Goal: Task Accomplishment & Management: Use online tool/utility

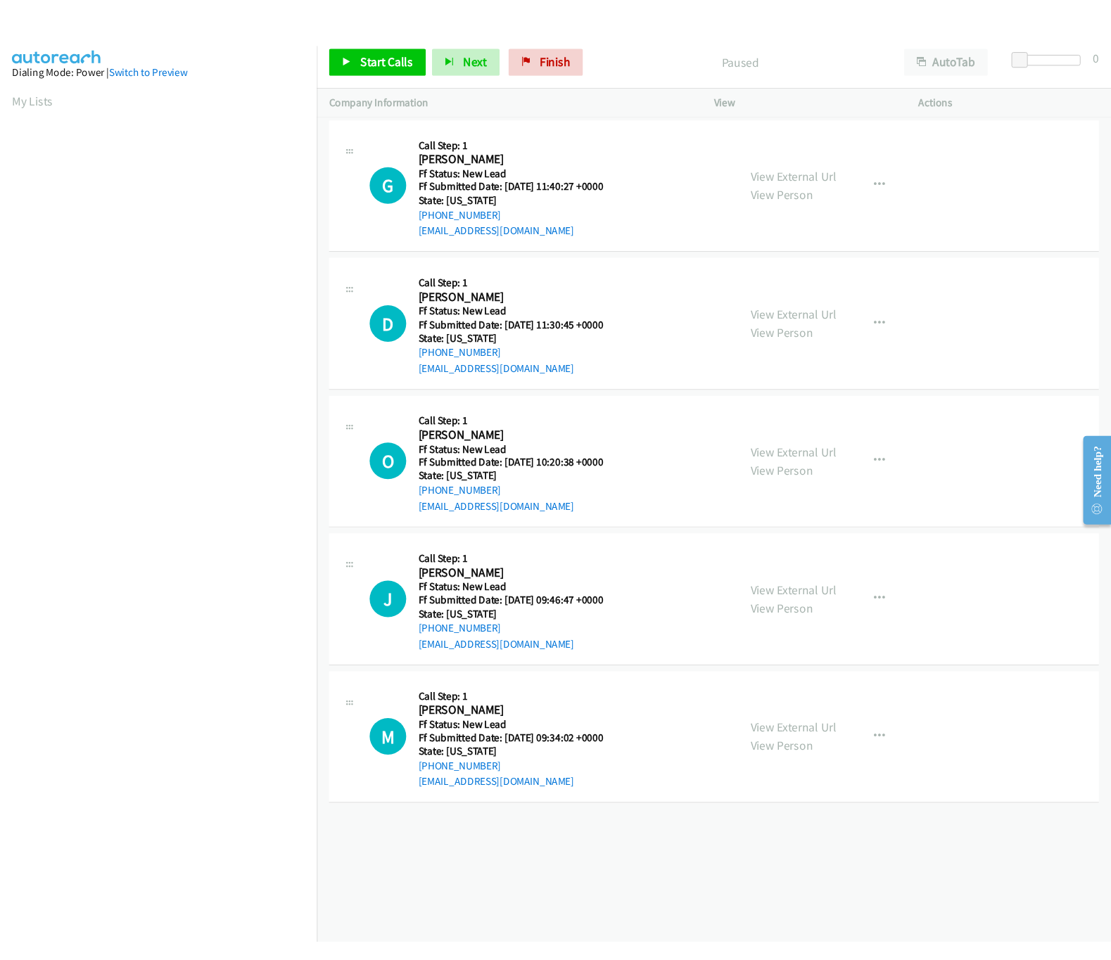
scroll to position [0, 5]
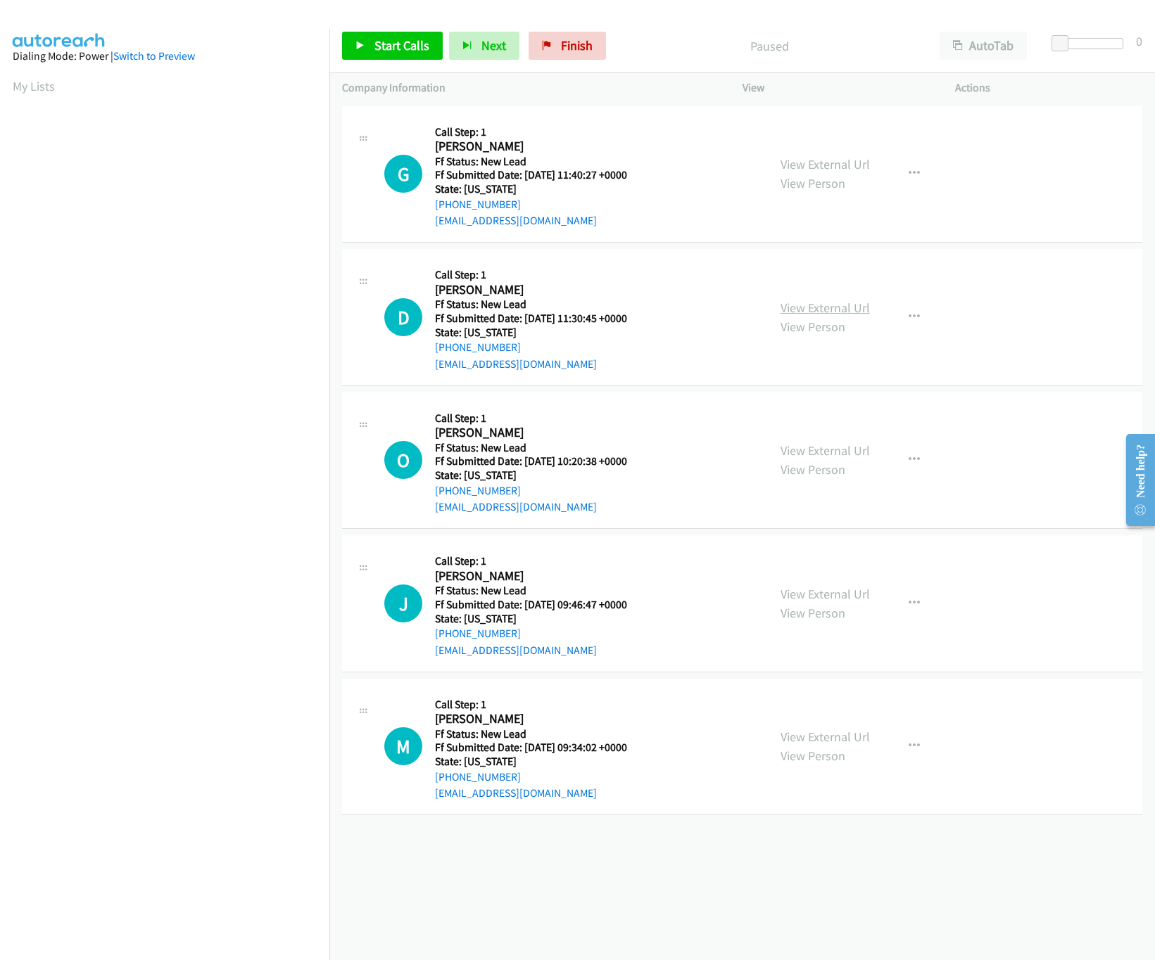
click at [824, 305] on link "View External Url" at bounding box center [824, 308] width 89 height 16
click at [841, 156] on link "View External Url" at bounding box center [824, 164] width 89 height 16
click at [409, 55] on link "Start Calls" at bounding box center [392, 46] width 101 height 28
drag, startPoint x: 1055, startPoint y: 41, endPoint x: 1132, endPoint y: 42, distance: 76.7
click at [1132, 42] on div "Start Calls Pause Next Finish Started AutoTab AutoTab 30" at bounding box center [741, 46] width 825 height 54
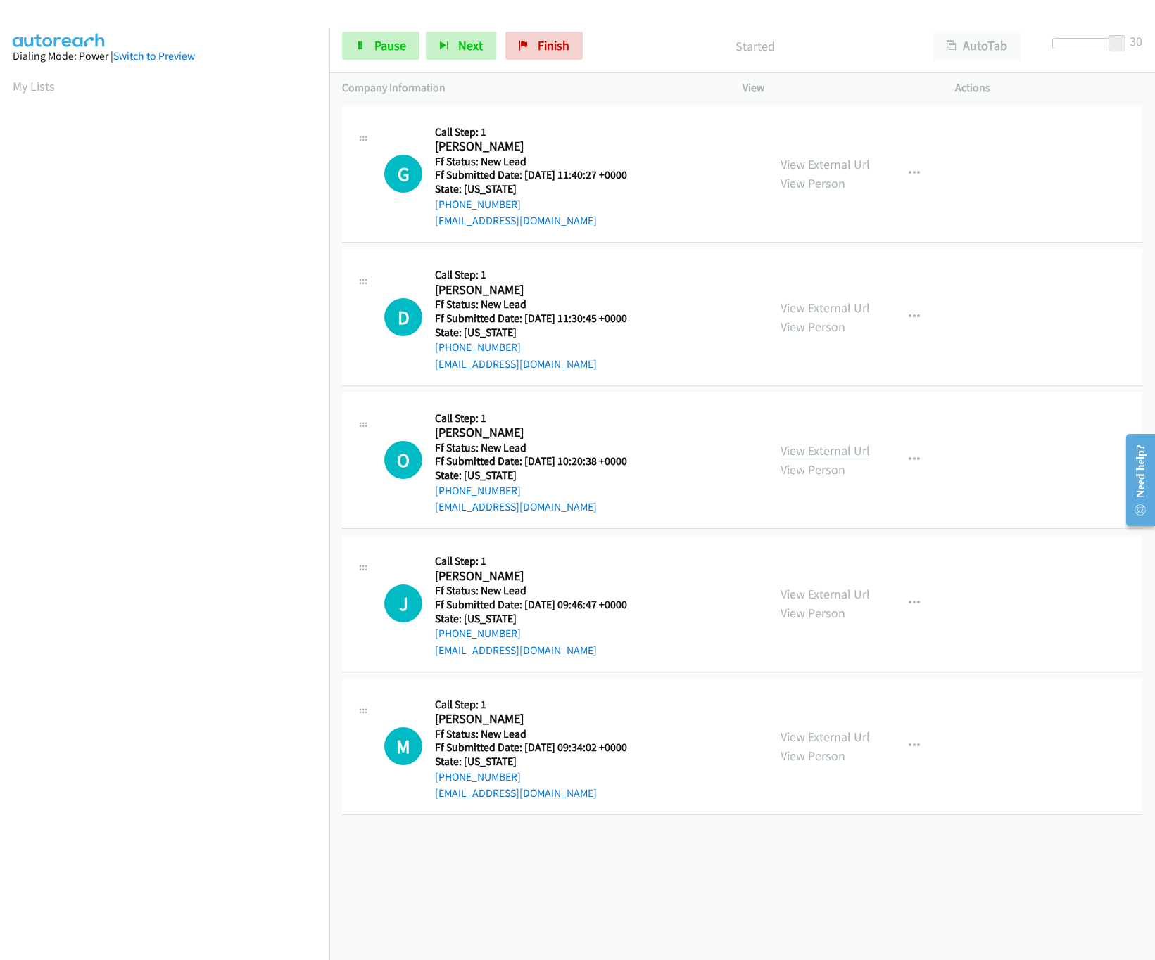
click at [834, 456] on link "View External Url" at bounding box center [824, 451] width 89 height 16
click at [826, 587] on link "View External Url" at bounding box center [824, 594] width 89 height 16
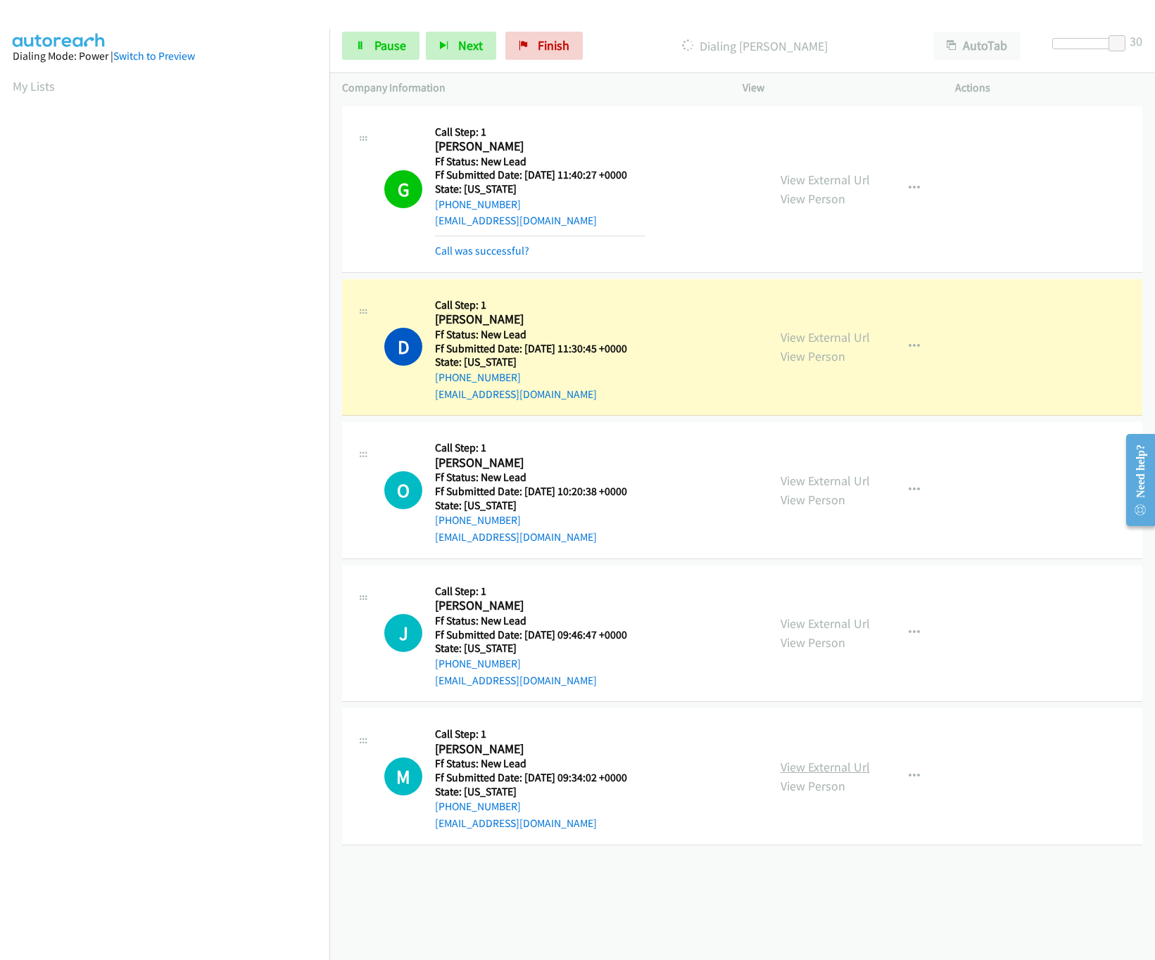
click at [819, 764] on link "View External Url" at bounding box center [824, 767] width 89 height 16
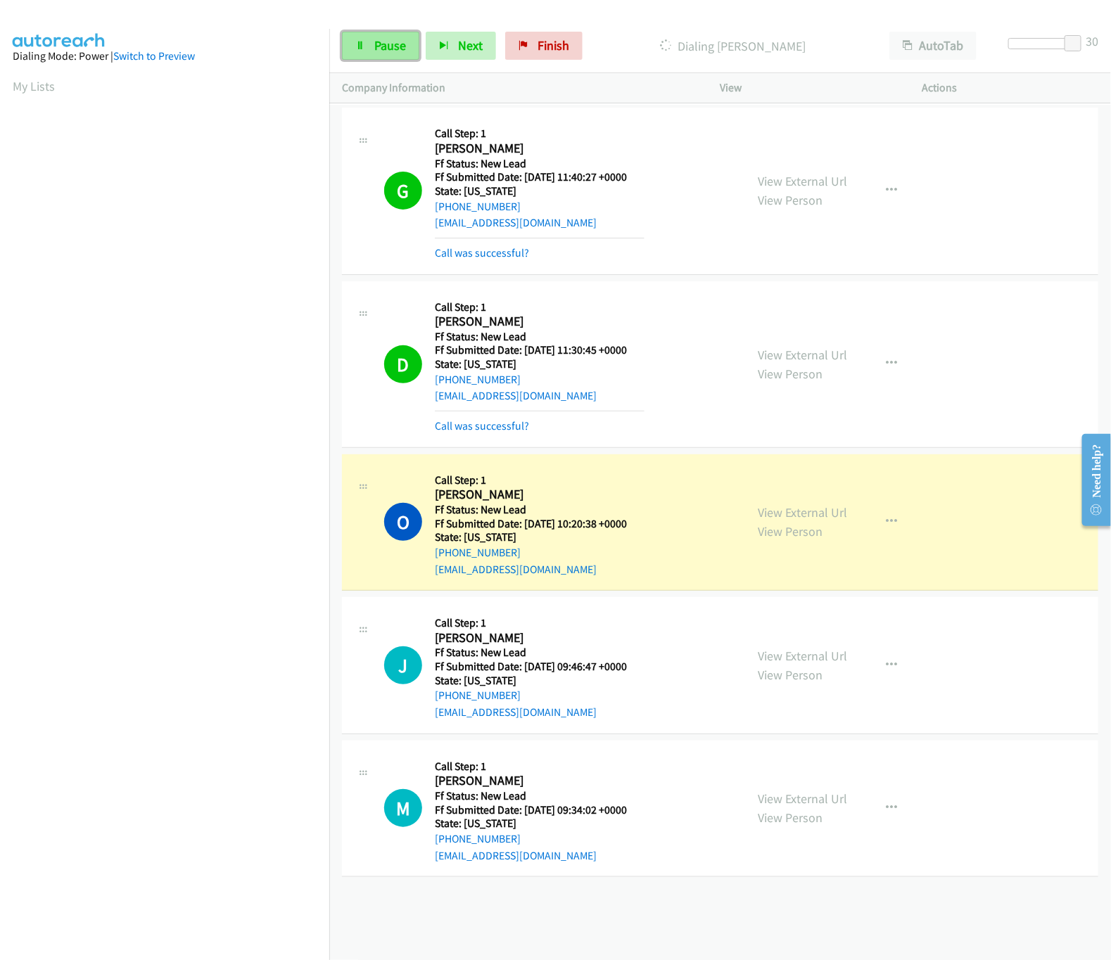
click at [385, 49] on span "Pause" at bounding box center [390, 45] width 32 height 16
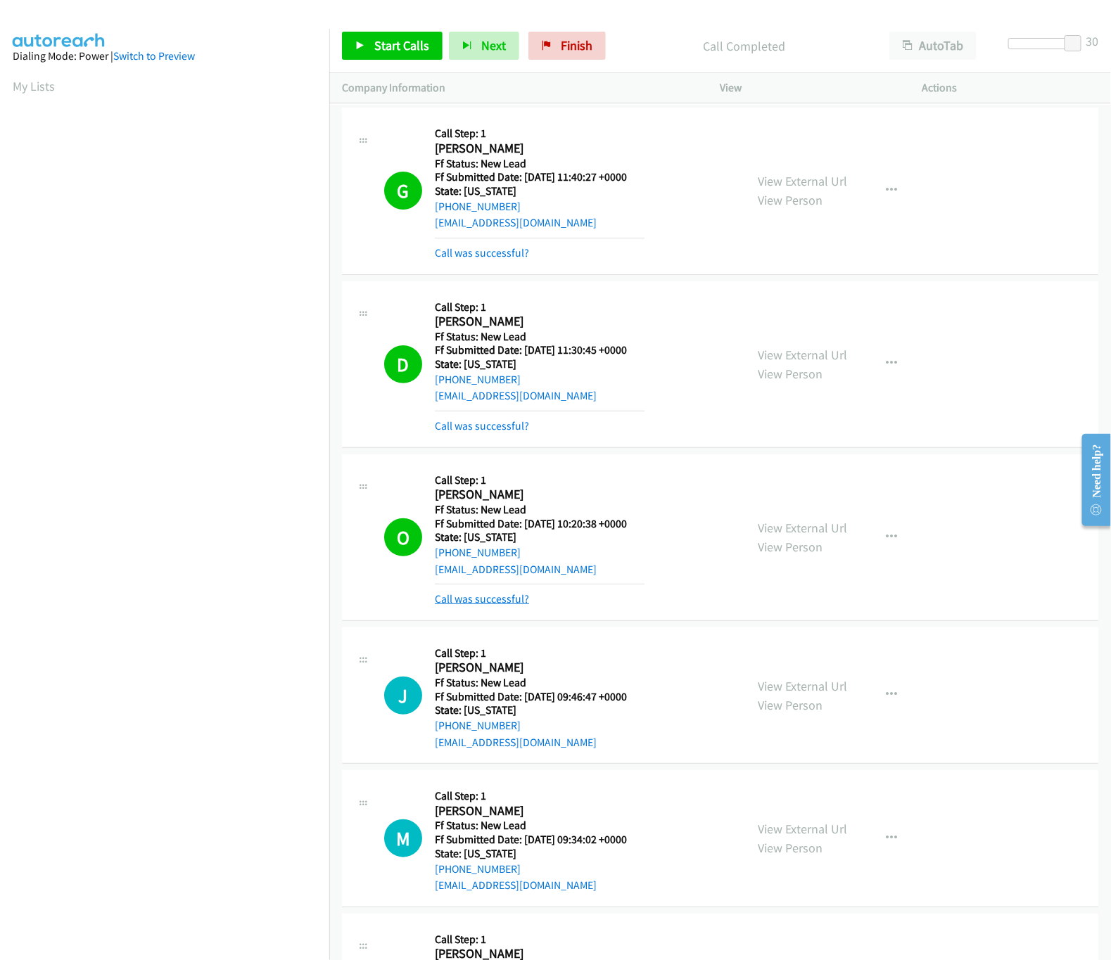
click at [467, 602] on link "Call was successful?" at bounding box center [482, 598] width 94 height 13
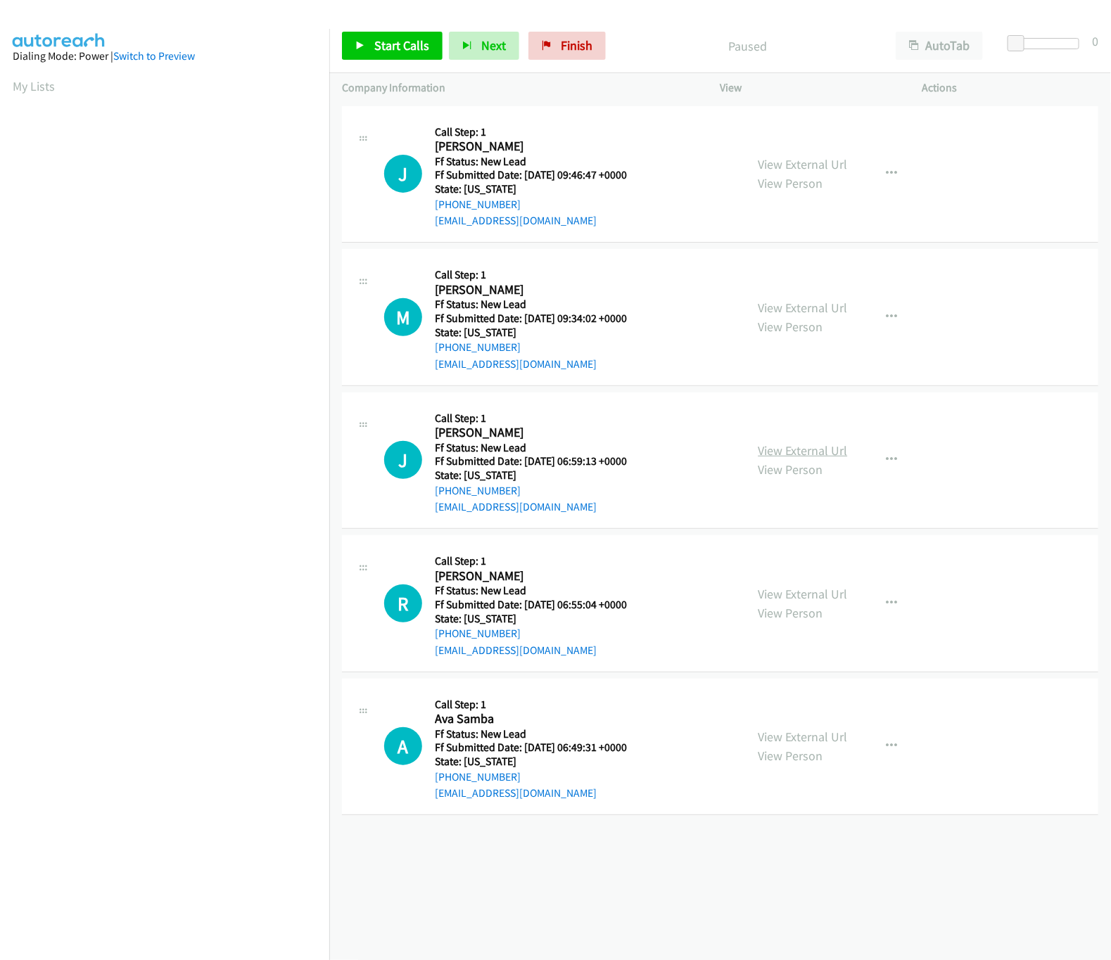
click at [784, 452] on link "View External Url" at bounding box center [802, 451] width 89 height 16
click at [788, 599] on link "View External Url" at bounding box center [802, 594] width 89 height 16
click at [410, 44] on span "Start Calls" at bounding box center [401, 45] width 55 height 16
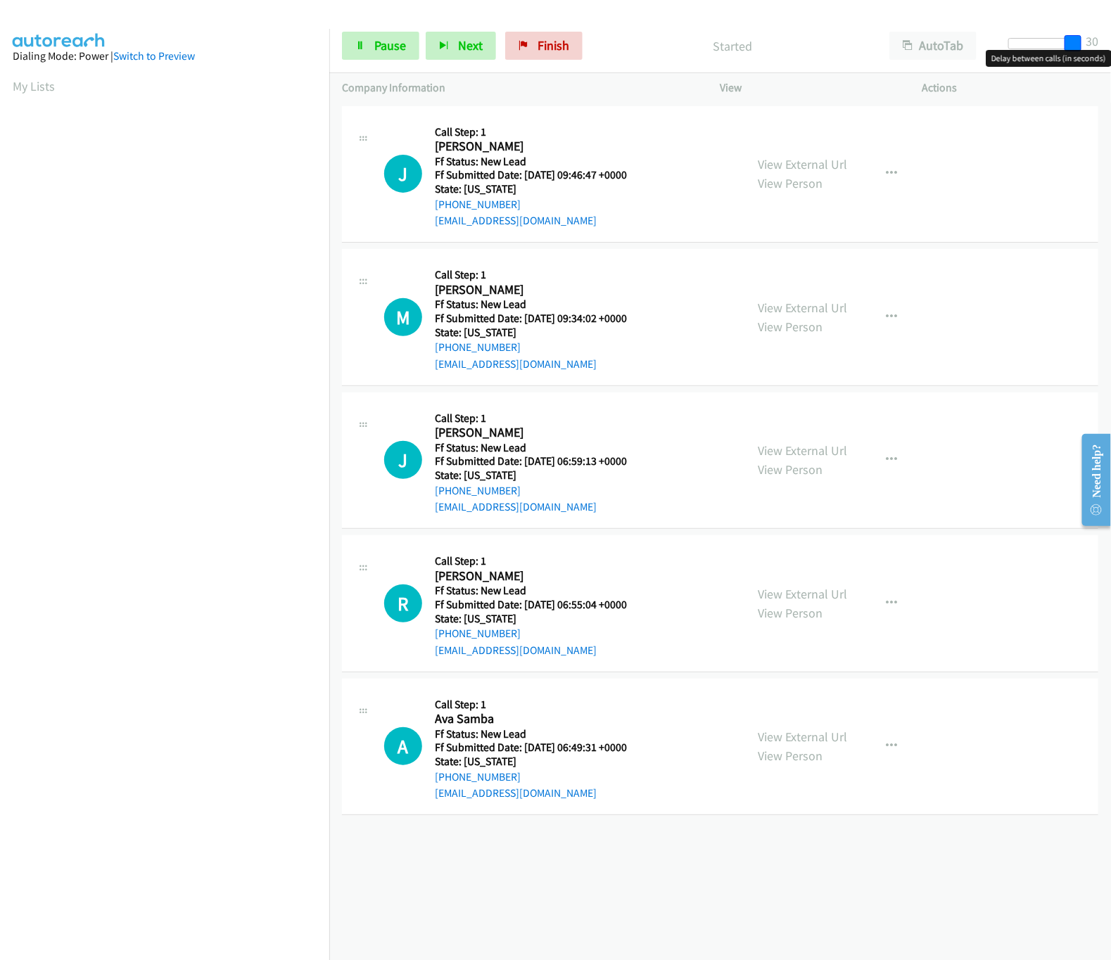
drag, startPoint x: 1014, startPoint y: 41, endPoint x: 1056, endPoint y: 45, distance: 42.4
click at [1110, 45] on html "Start Calls Pause Next Finish Started AutoTab AutoTab 30 Company Information In…" at bounding box center [555, 33] width 1111 height 67
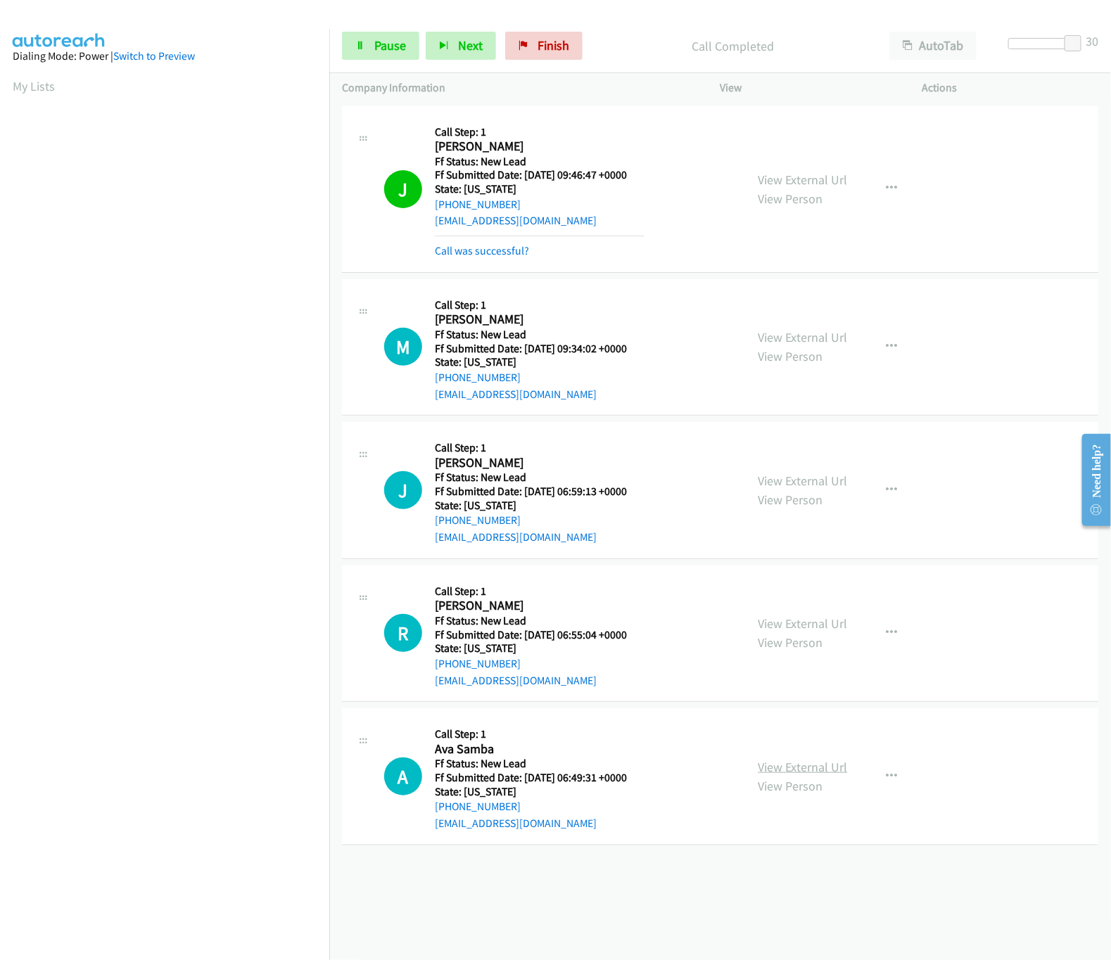
click at [766, 770] on link "View External Url" at bounding box center [802, 767] width 89 height 16
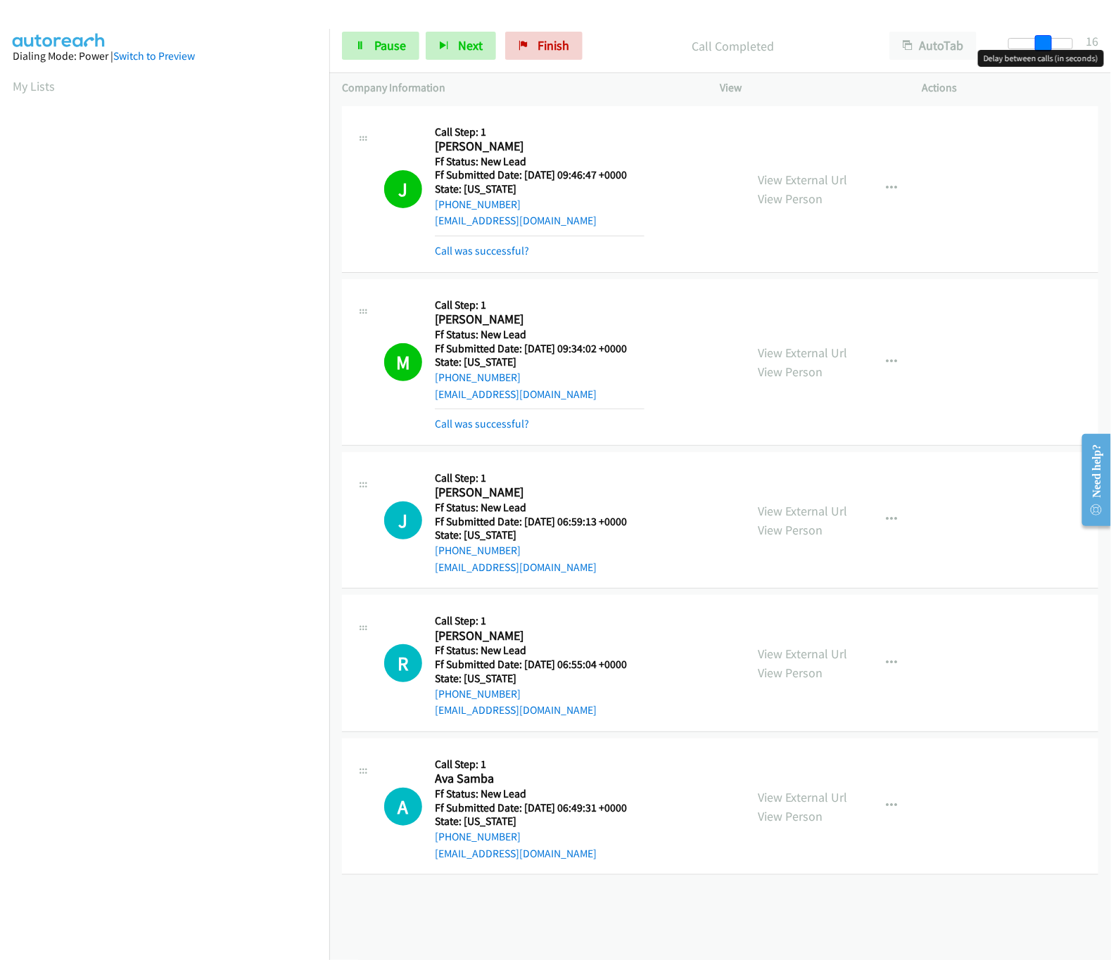
click at [1043, 40] on div at bounding box center [1040, 43] width 65 height 11
drag, startPoint x: 1041, startPoint y: 40, endPoint x: 1034, endPoint y: 44, distance: 8.2
click at [1034, 44] on span at bounding box center [1039, 43] width 17 height 17
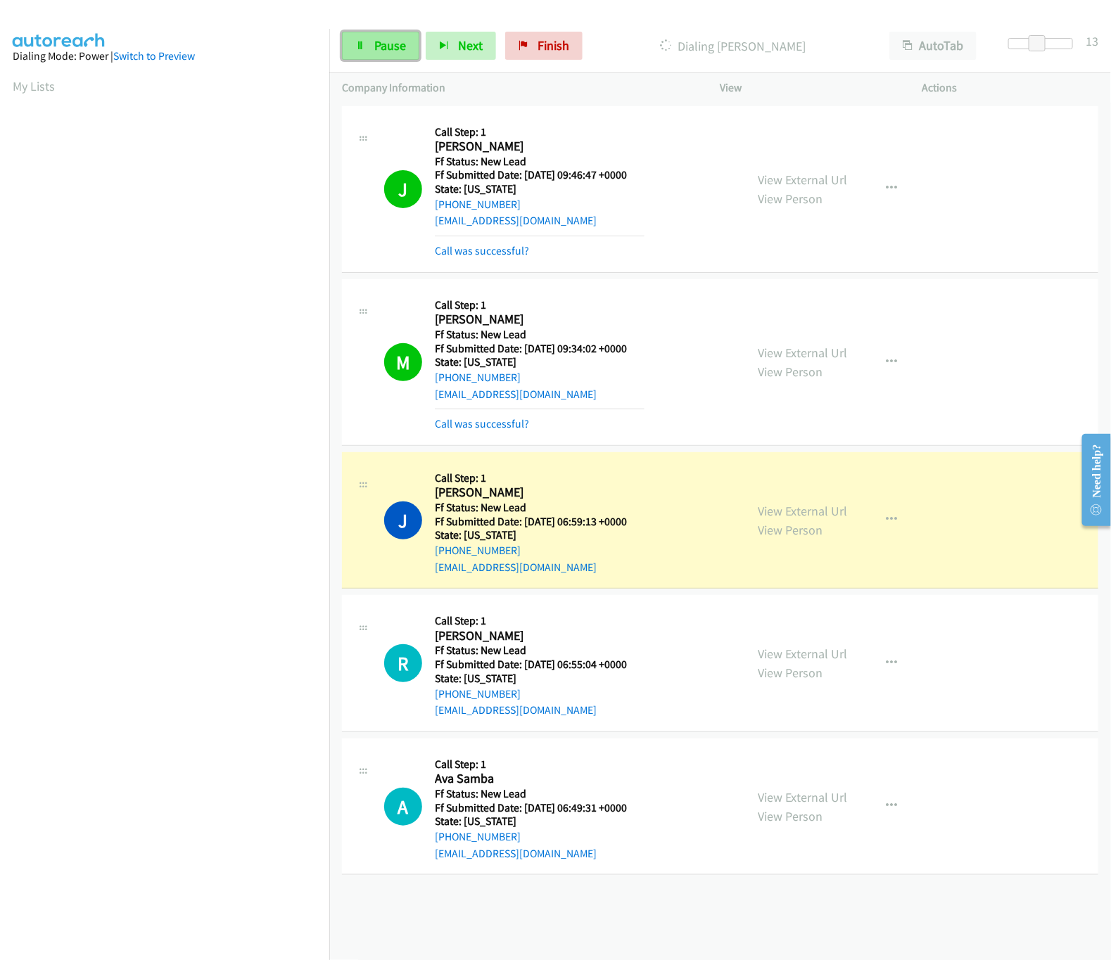
click at [378, 46] on span "Pause" at bounding box center [390, 45] width 32 height 16
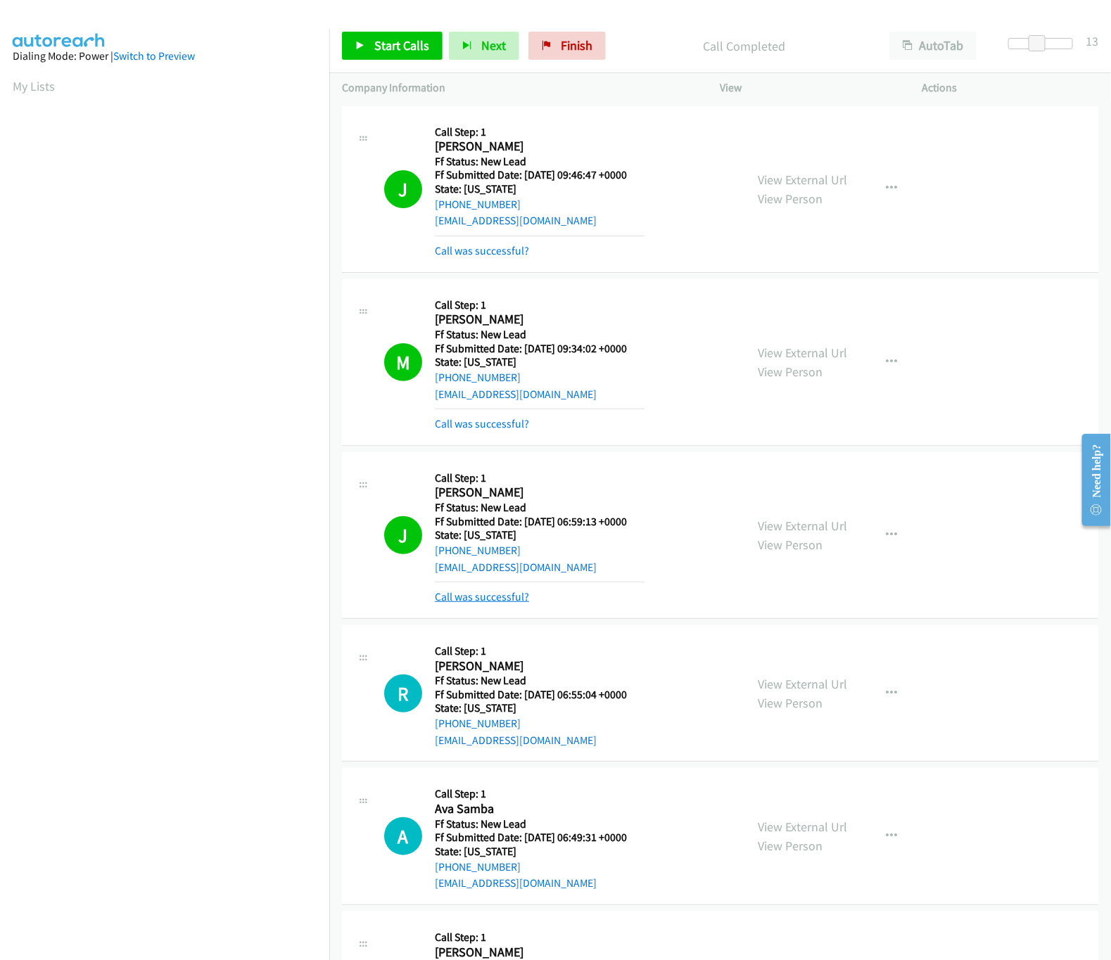
click at [484, 594] on link "Call was successful?" at bounding box center [482, 596] width 94 height 13
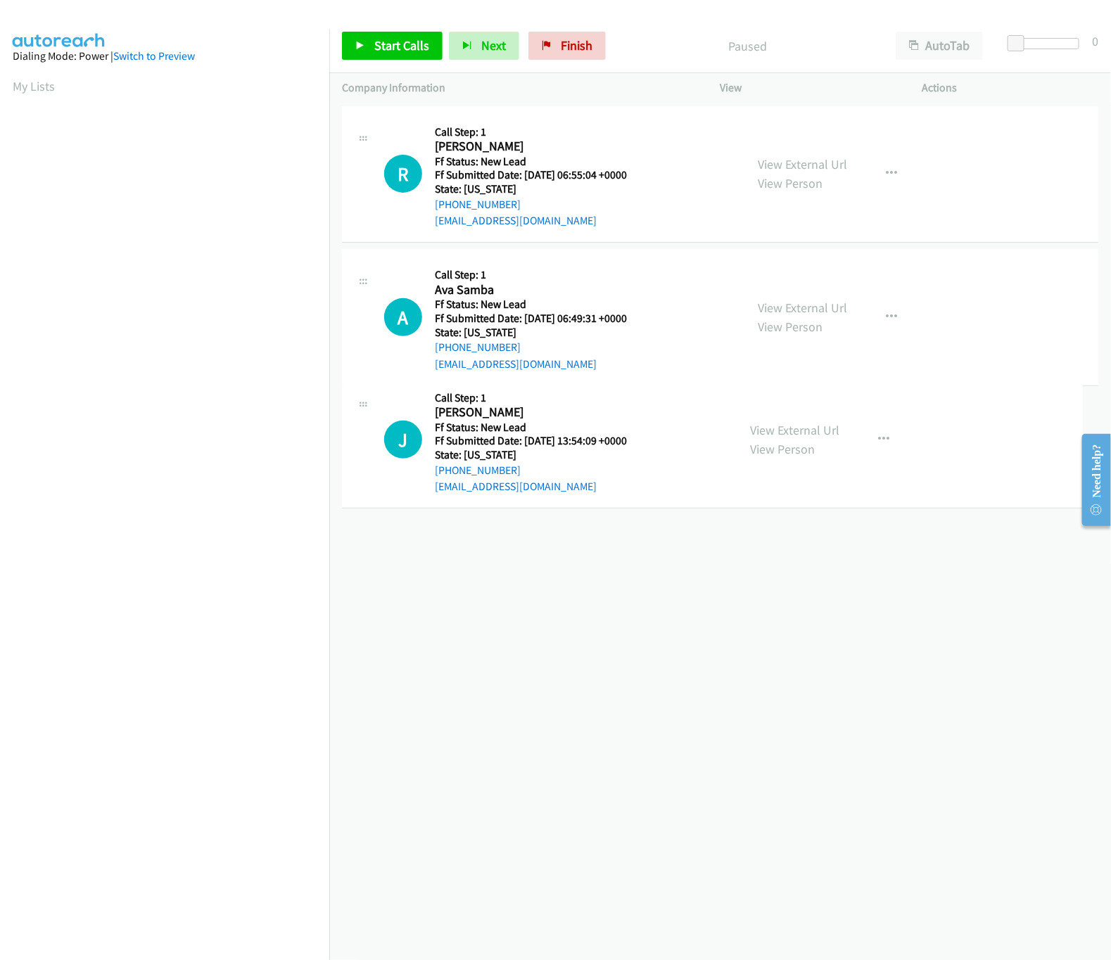
drag, startPoint x: 609, startPoint y: 158, endPoint x: 599, endPoint y: 547, distance: 388.5
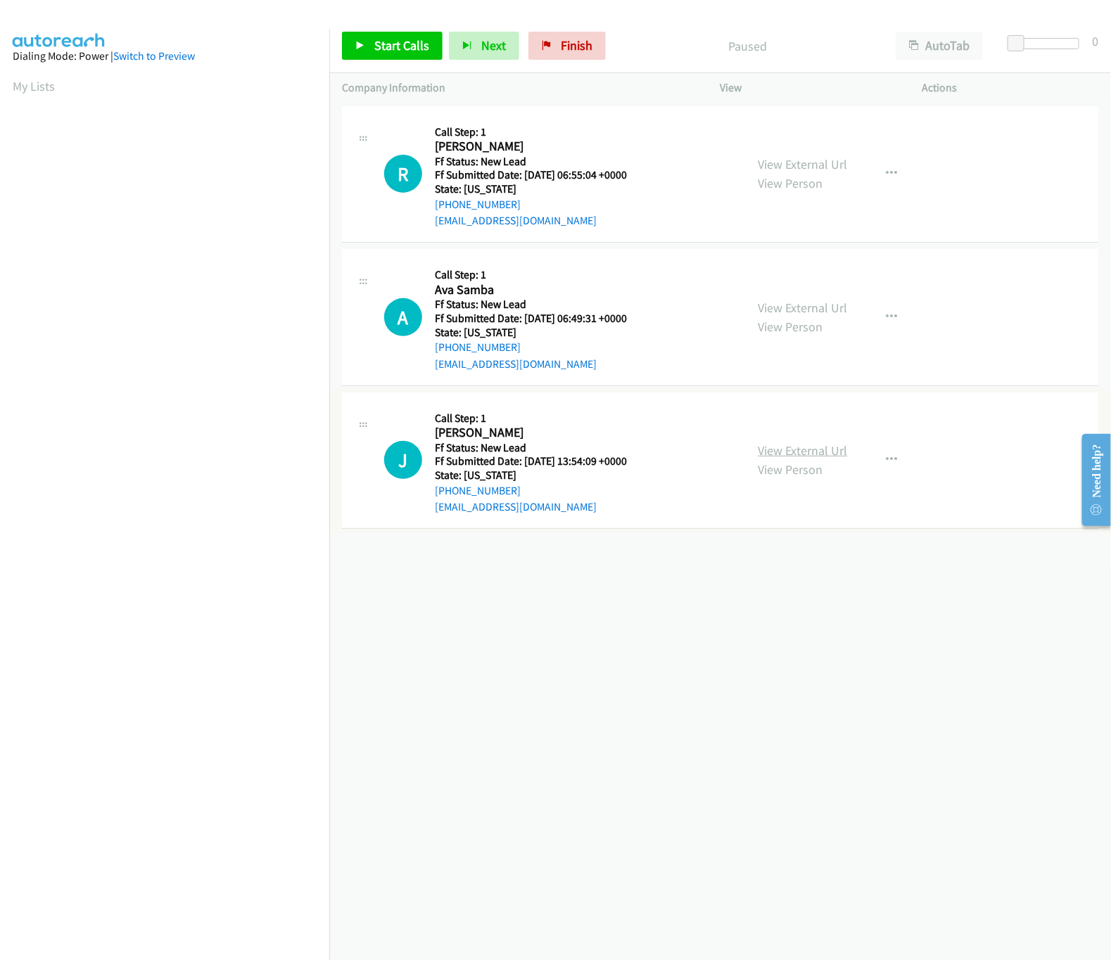
click at [799, 448] on link "View External Url" at bounding box center [802, 451] width 89 height 16
click at [399, 49] on span "Start Calls" at bounding box center [401, 45] width 55 height 16
drag, startPoint x: 1016, startPoint y: 47, endPoint x: 1043, endPoint y: 47, distance: 27.4
click at [1043, 47] on span at bounding box center [1037, 43] width 17 height 17
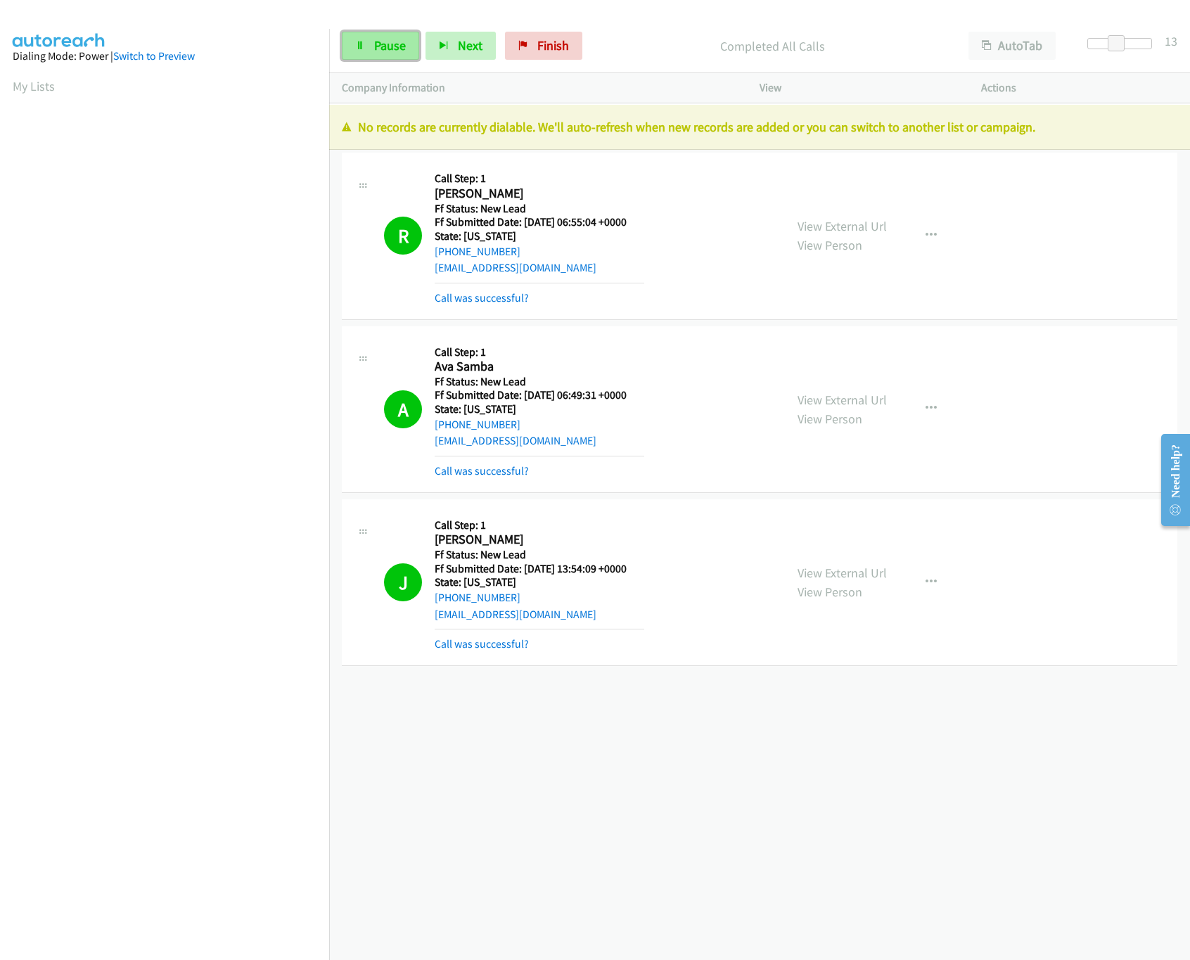
click at [357, 42] on icon at bounding box center [360, 47] width 10 height 10
click at [523, 38] on div "Start Calls Pause Next Finish" at bounding box center [477, 46] width 270 height 28
drag, startPoint x: 552, startPoint y: 45, endPoint x: 663, endPoint y: 80, distance: 117.3
click at [553, 43] on link "Finish" at bounding box center [566, 46] width 77 height 28
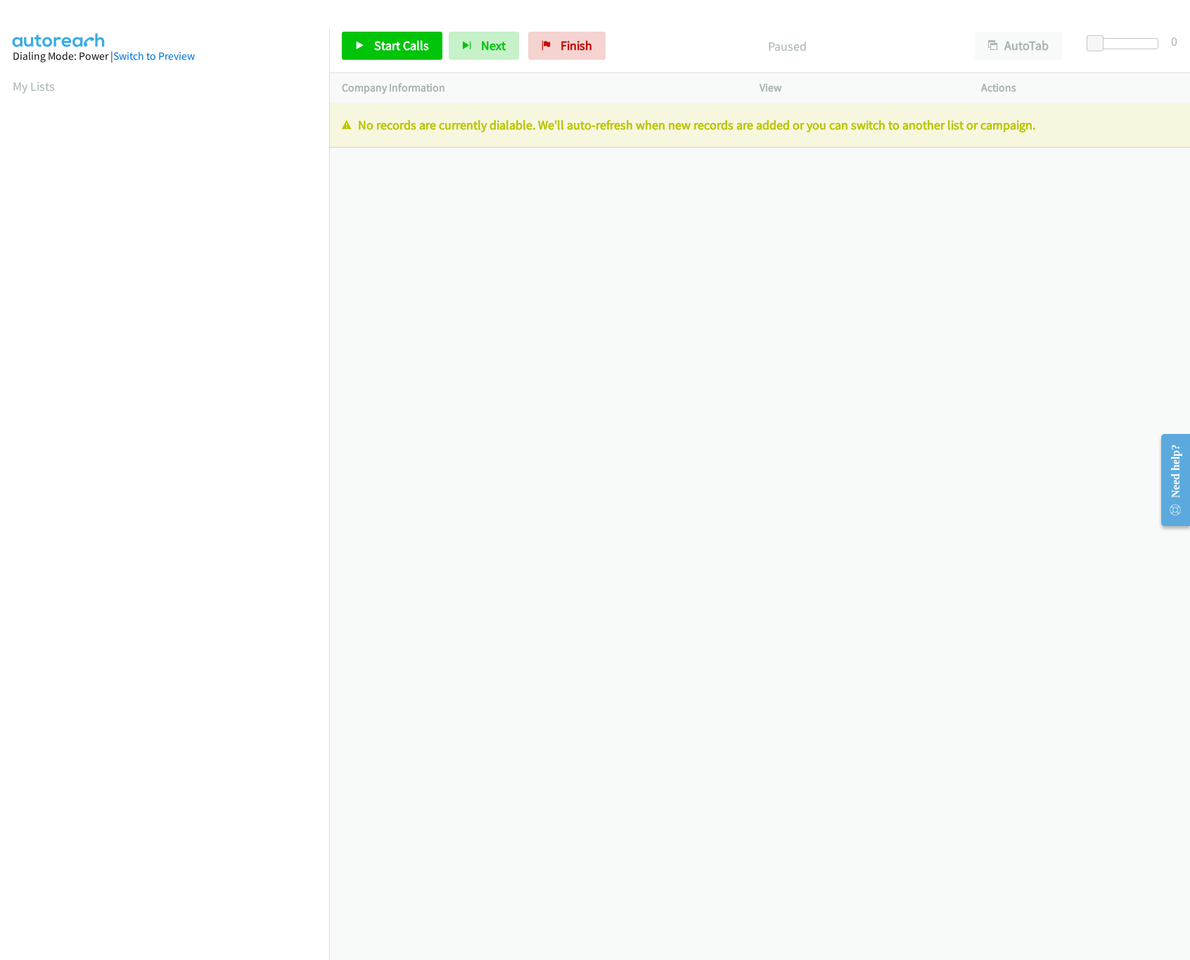
click at [578, 30] on div "Start Calls Pause Next Finish Paused AutoTab AutoTab 0" at bounding box center [759, 46] width 861 height 54
click at [580, 38] on span "Finish" at bounding box center [577, 45] width 32 height 16
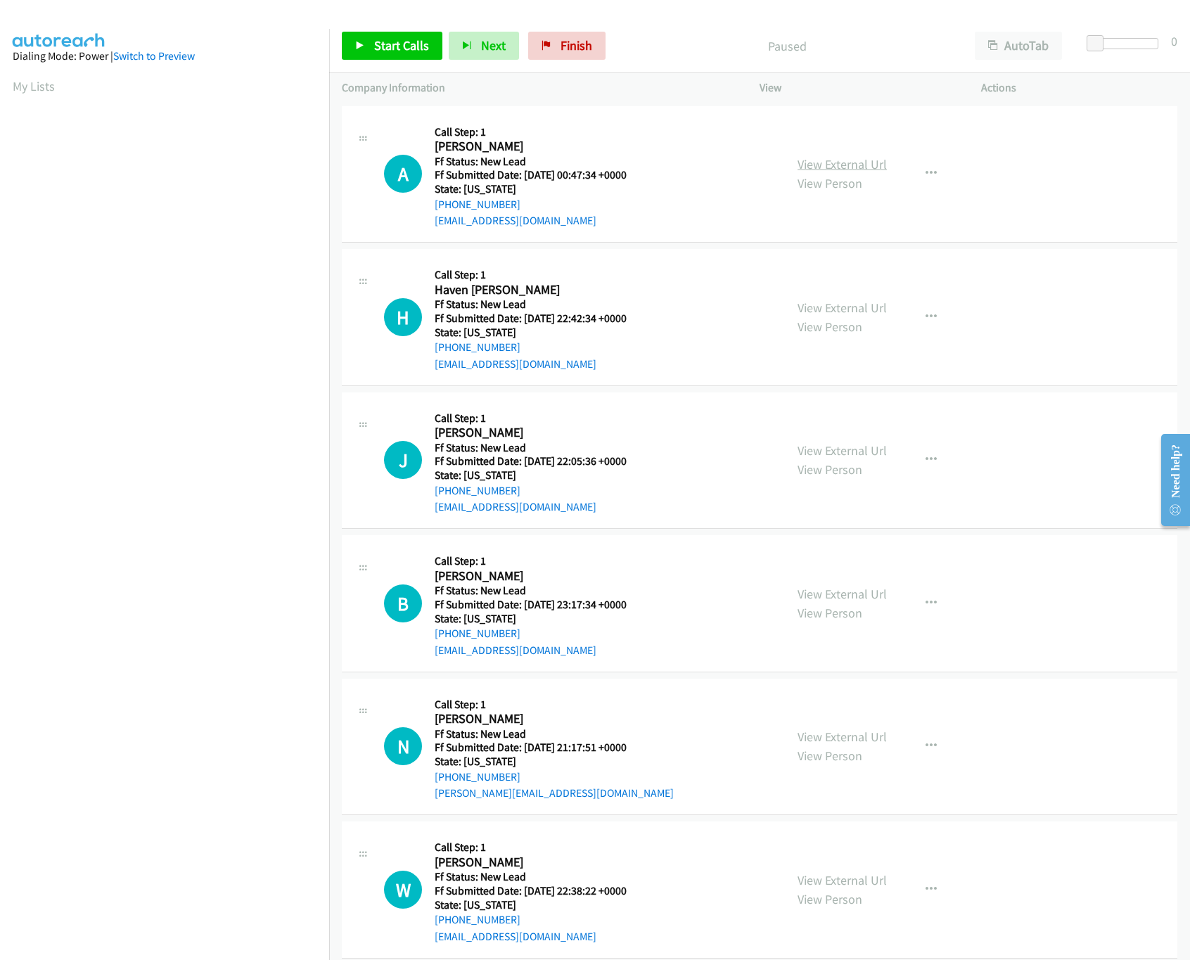
click at [853, 169] on link "View External Url" at bounding box center [842, 164] width 89 height 16
click at [350, 49] on link "Start Calls" at bounding box center [392, 46] width 101 height 28
click at [848, 309] on link "View External Url" at bounding box center [842, 308] width 89 height 16
drag, startPoint x: 1092, startPoint y: 53, endPoint x: 1136, endPoint y: 51, distance: 43.7
click at [1136, 51] on div at bounding box center [1126, 49] width 90 height 22
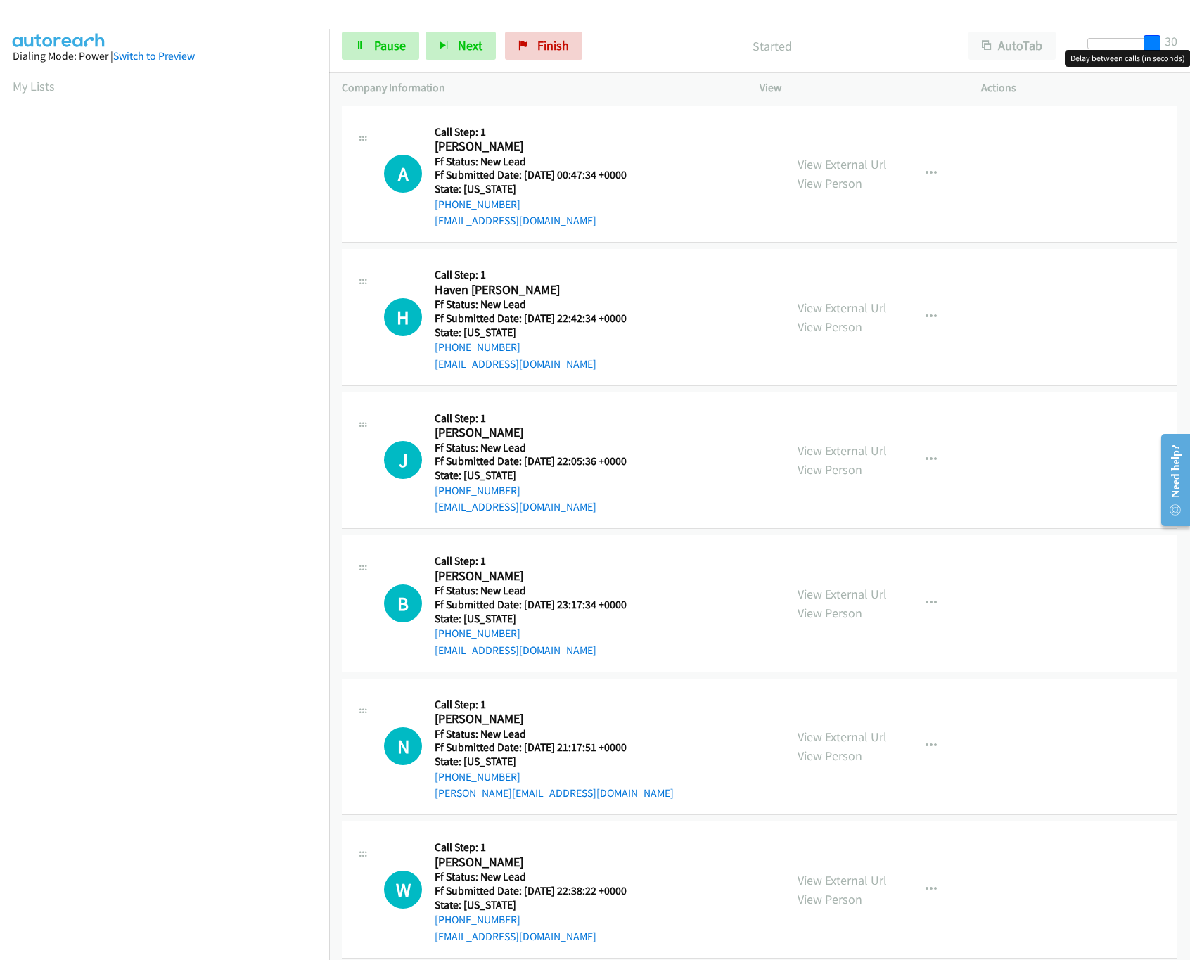
drag, startPoint x: 1155, startPoint y: 49, endPoint x: 1174, endPoint y: 49, distance: 19.7
click at [1174, 49] on div "Start Calls Pause Next Finish Started AutoTab AutoTab 30" at bounding box center [759, 46] width 861 height 54
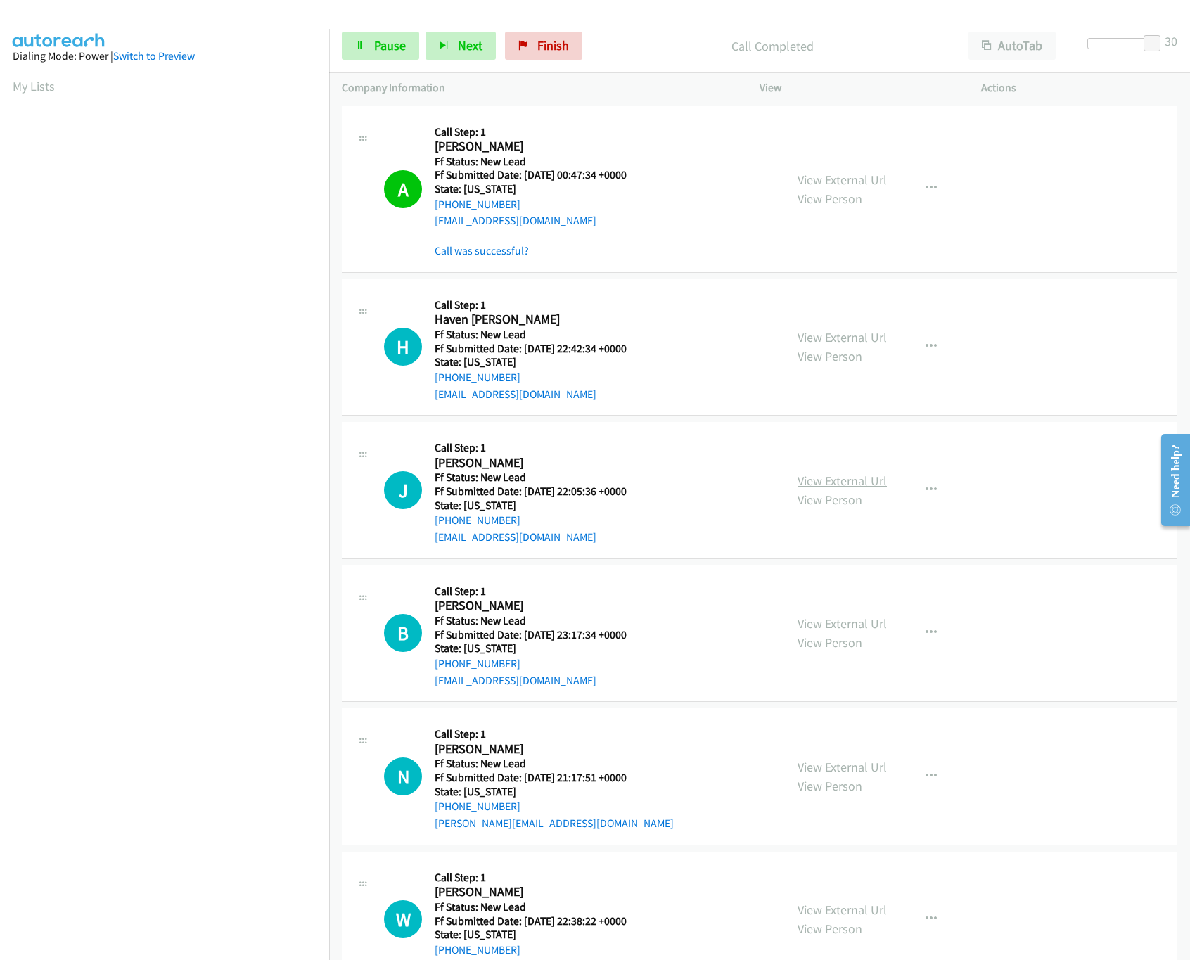
click at [841, 481] on link "View External Url" at bounding box center [842, 481] width 89 height 16
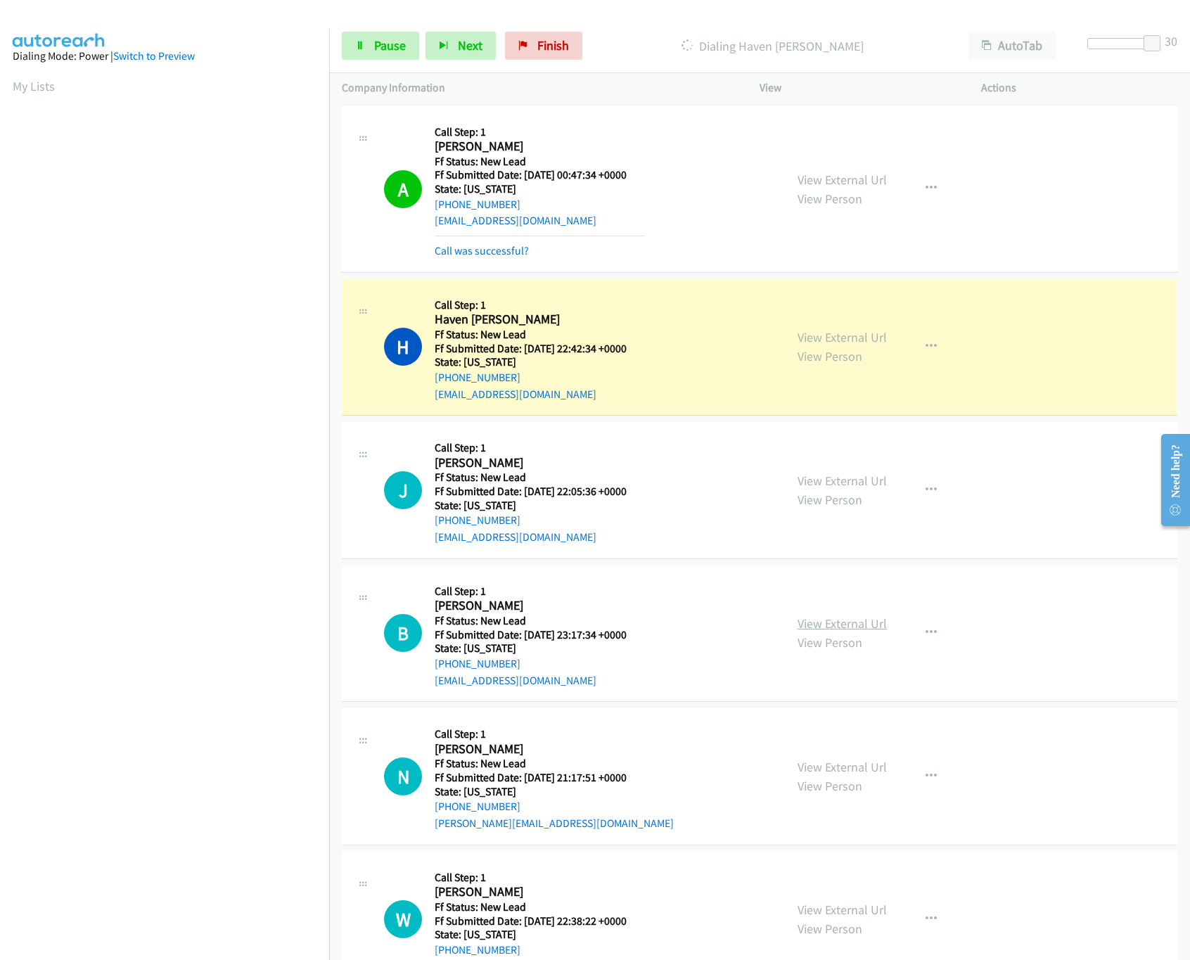
click at [832, 621] on link "View External Url" at bounding box center [842, 624] width 89 height 16
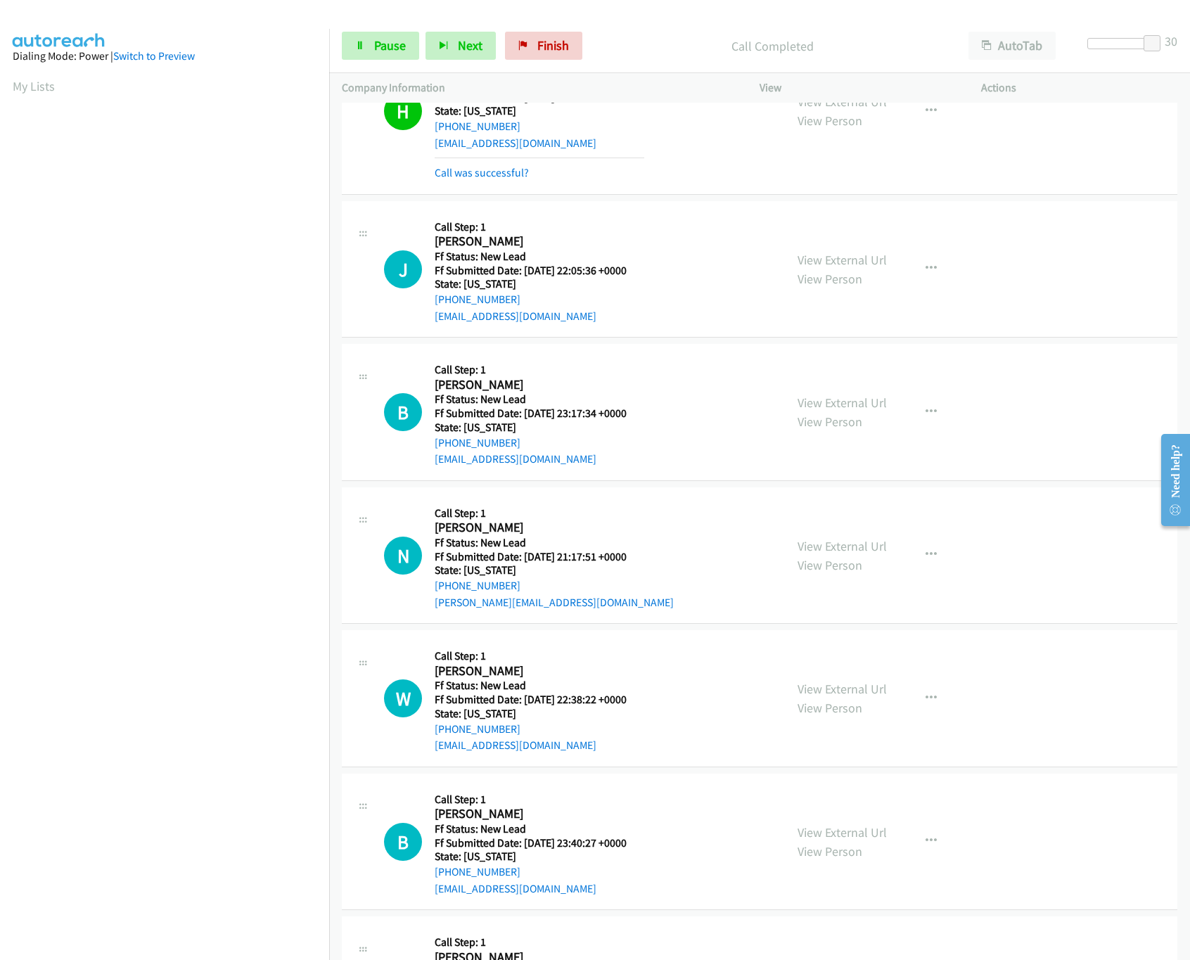
scroll to position [281, 0]
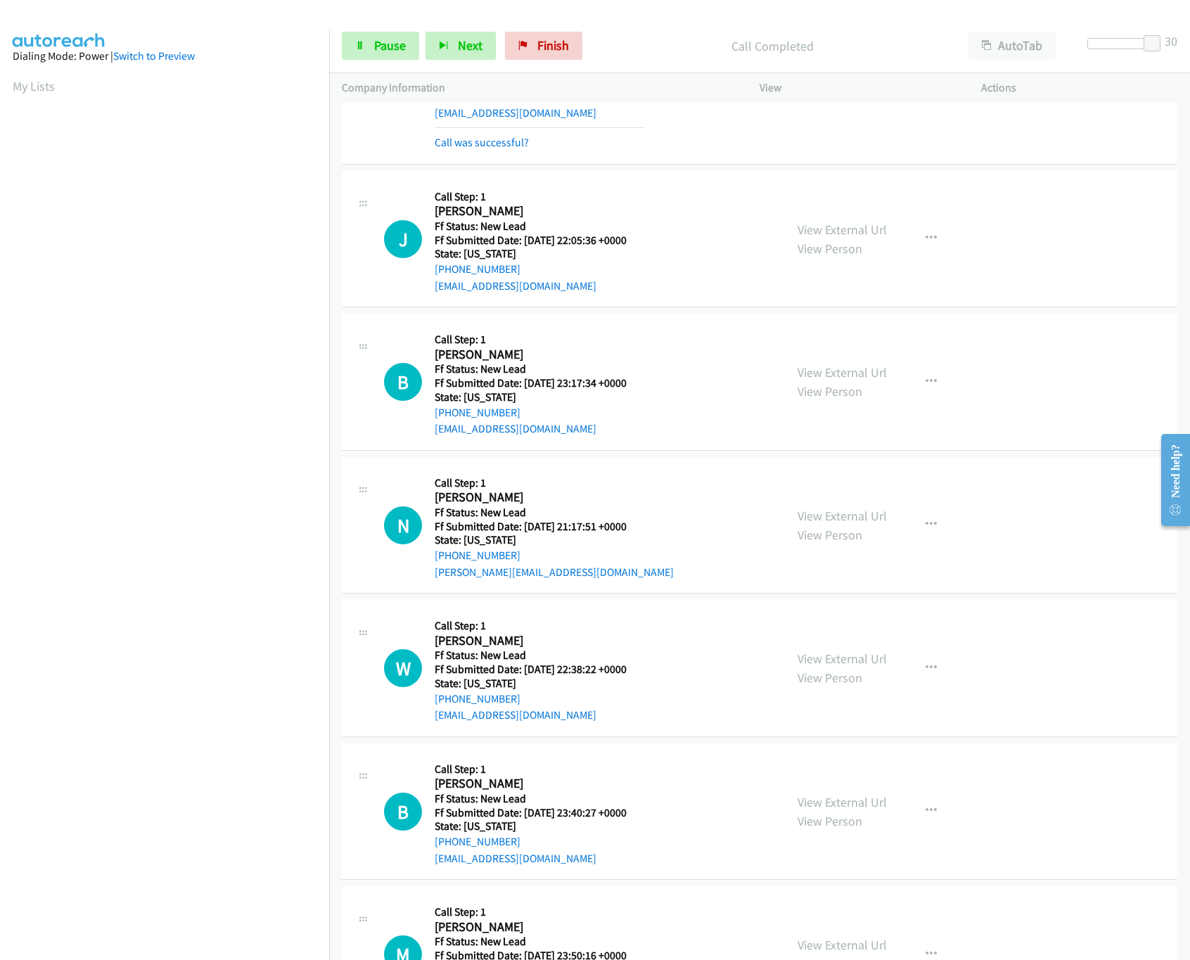
click at [785, 518] on div "View External Url View Person View External Url Email Schedule/Manage Callback …" at bounding box center [902, 525] width 234 height 111
click at [826, 518] on link "View External Url" at bounding box center [842, 516] width 89 height 16
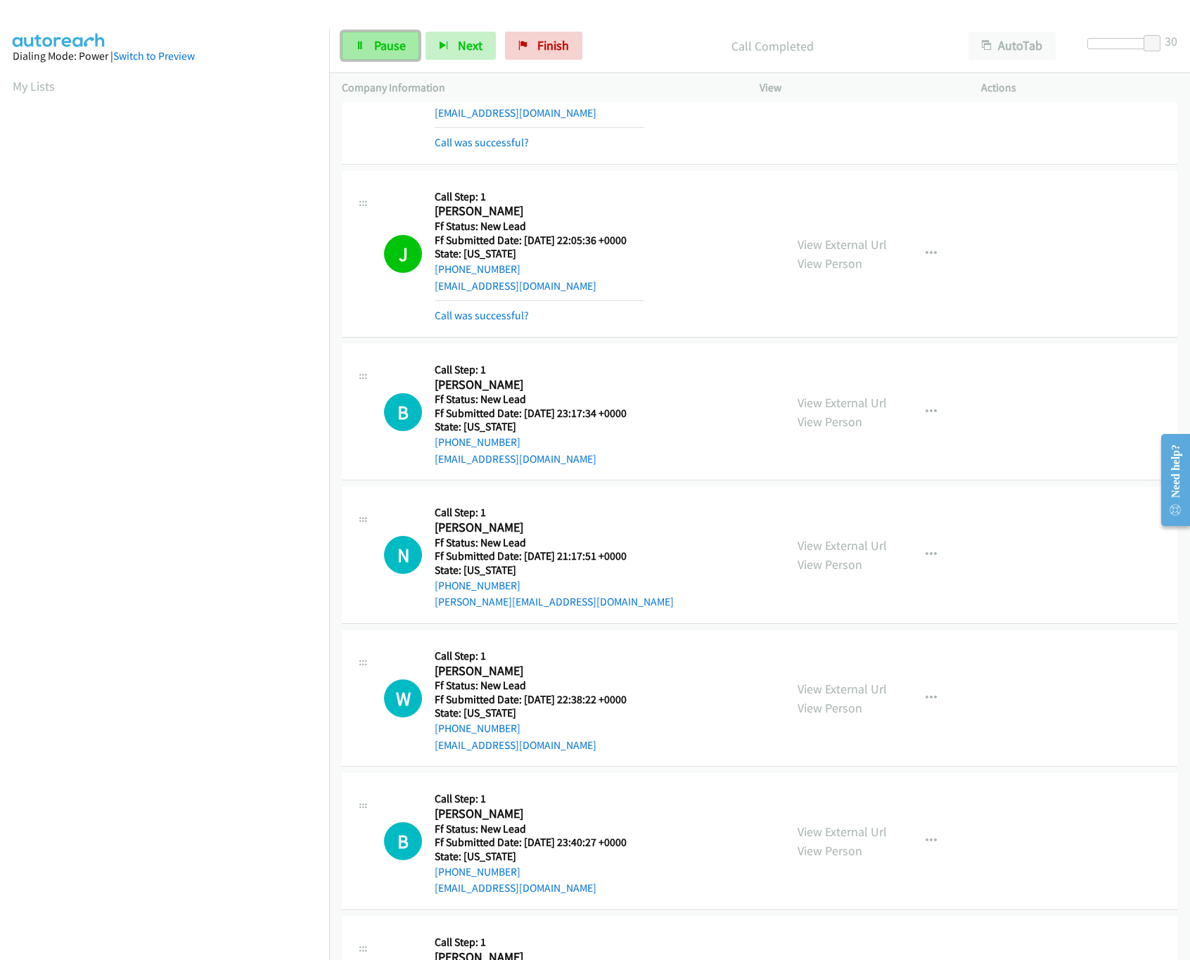
click at [384, 37] on link "Pause" at bounding box center [380, 46] width 77 height 28
click at [464, 312] on link "Call was successful?" at bounding box center [482, 315] width 94 height 13
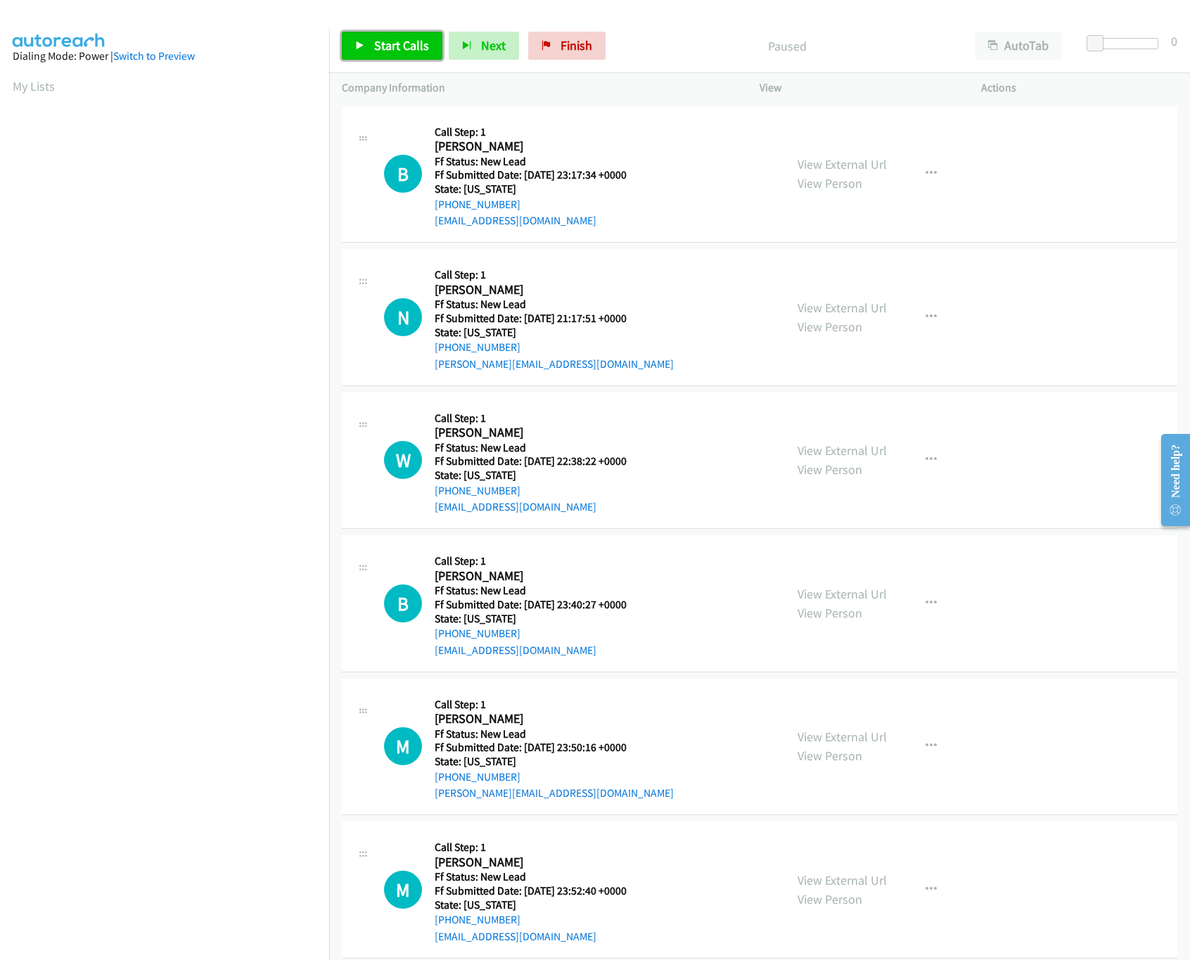
click at [397, 42] on span "Start Calls" at bounding box center [401, 45] width 55 height 16
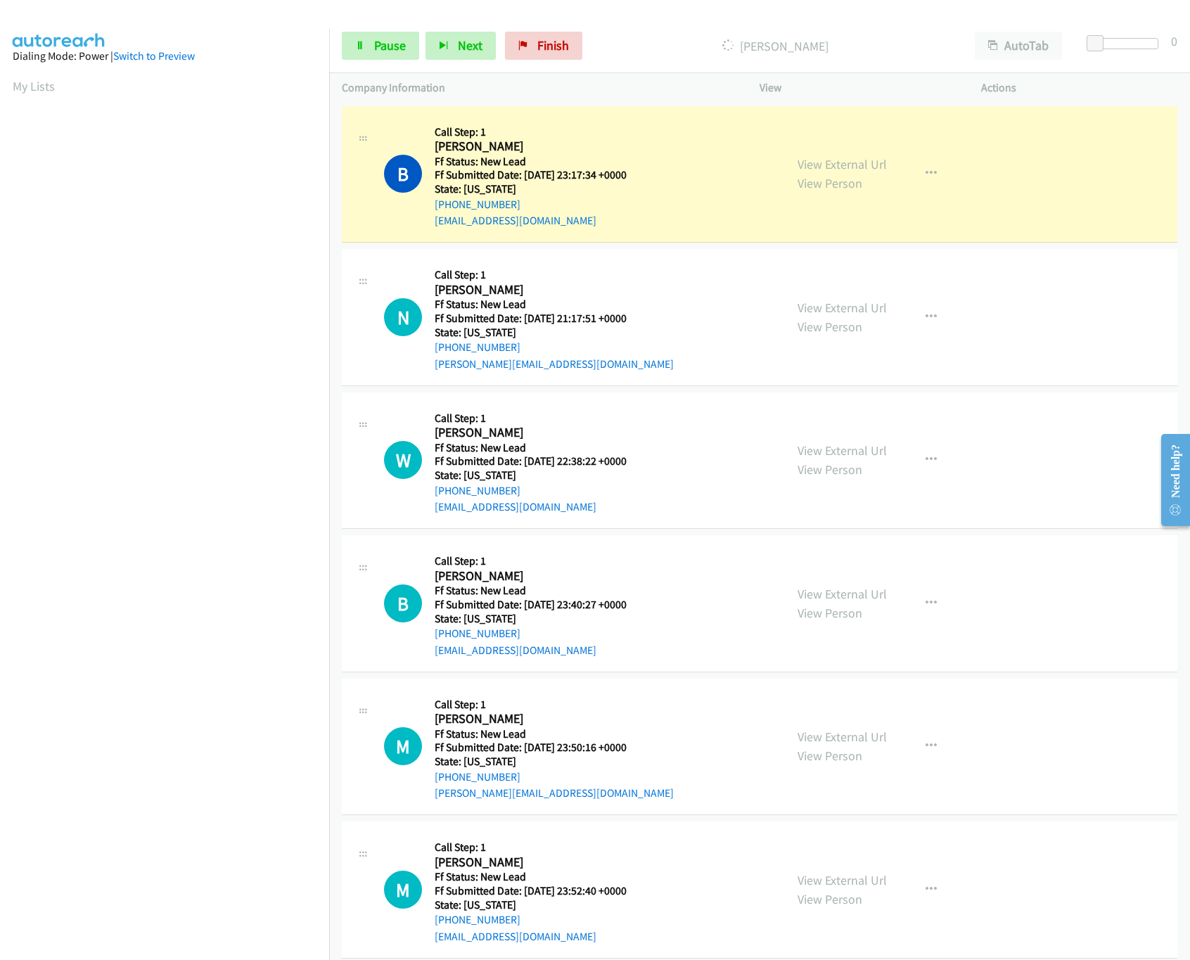
click at [247, 864] on nav "Dialing Mode: Power | Switch to Preview My Lists" at bounding box center [165, 509] width 330 height 960
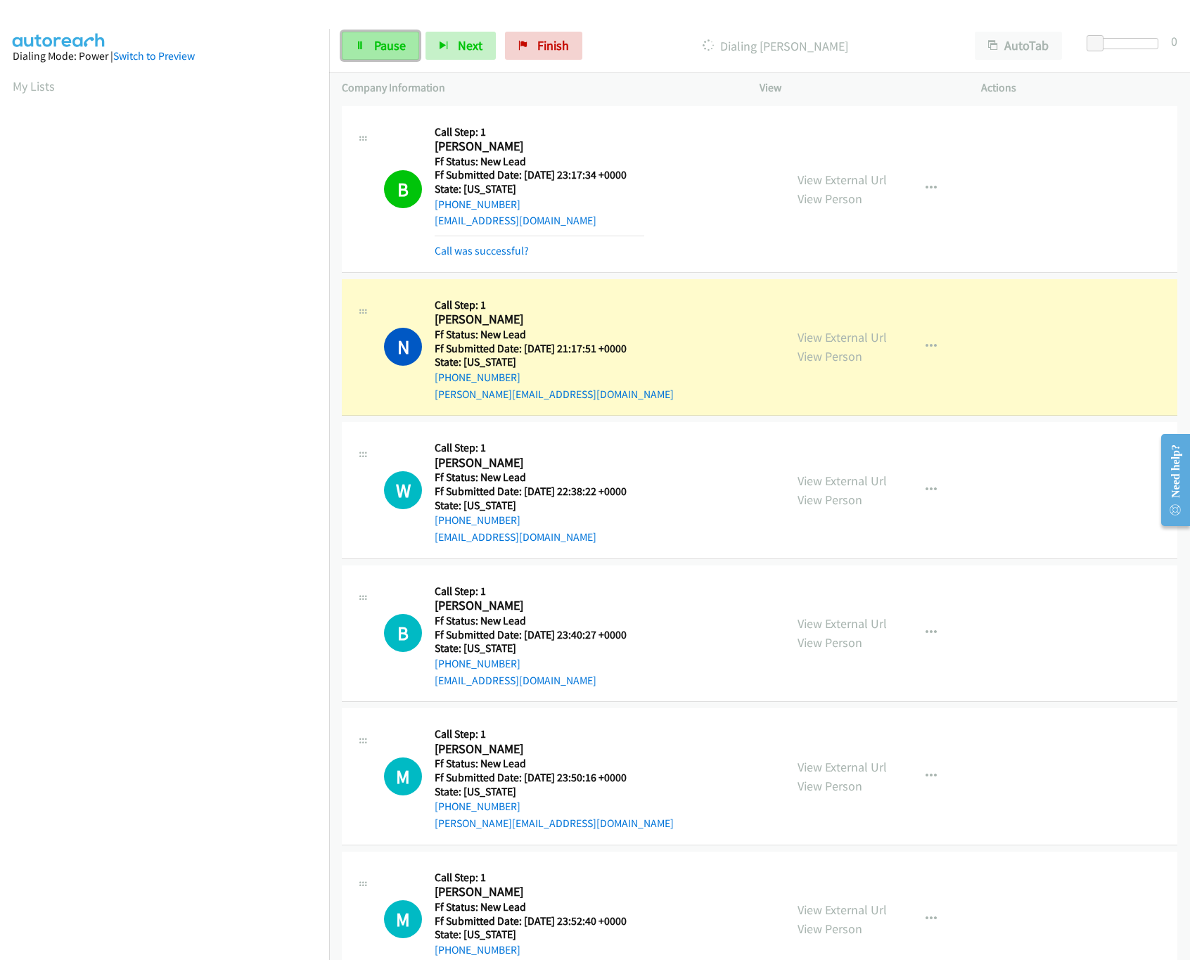
click at [342, 49] on link "Pause" at bounding box center [380, 46] width 77 height 28
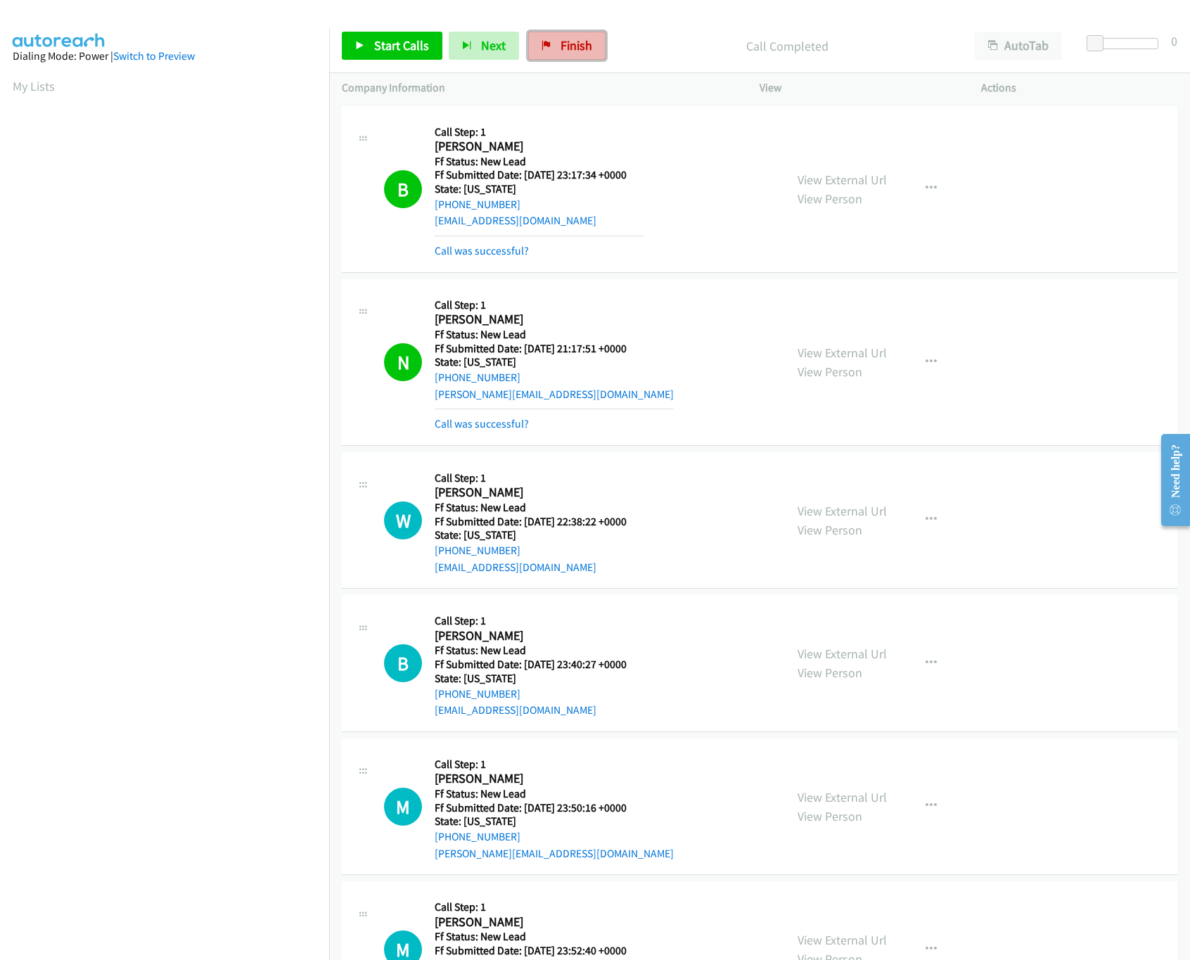
click at [566, 36] on link "Finish" at bounding box center [566, 46] width 77 height 28
click at [503, 425] on link "Call was successful?" at bounding box center [482, 423] width 94 height 13
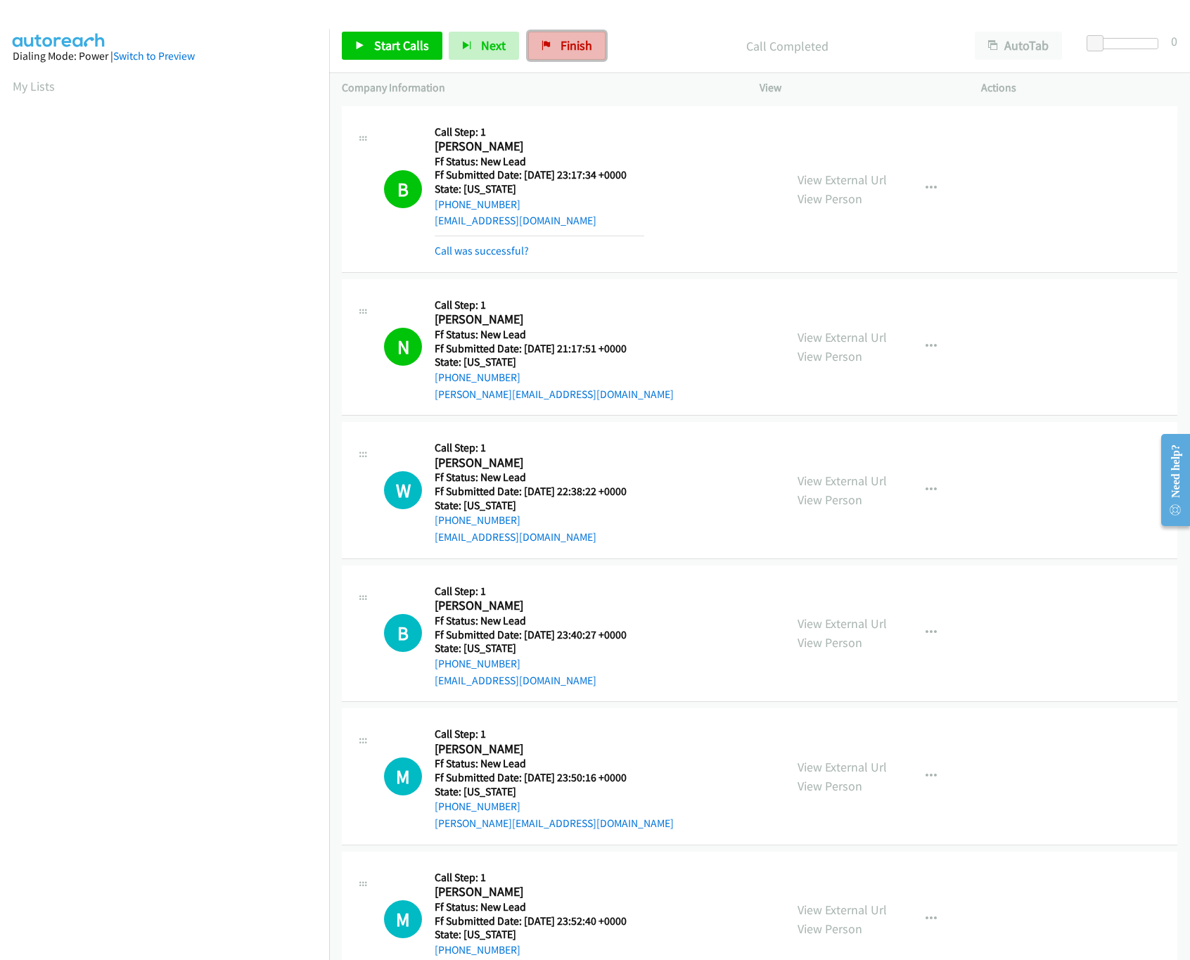
click at [562, 44] on span "Finish" at bounding box center [577, 45] width 32 height 16
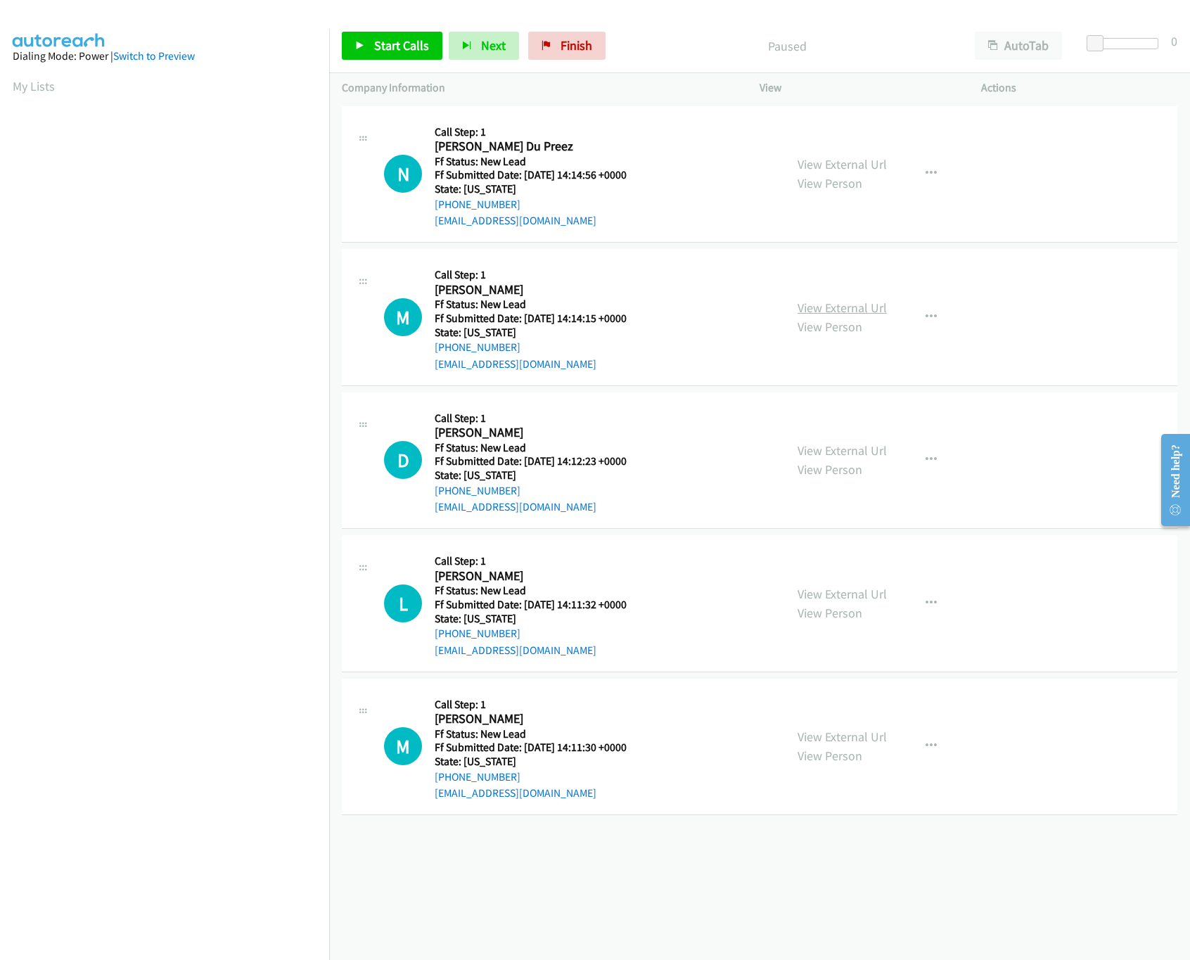
click at [841, 309] on link "View External Url" at bounding box center [842, 308] width 89 height 16
click at [862, 163] on link "View External Url" at bounding box center [842, 164] width 89 height 16
click at [361, 64] on div "Start Calls Pause Next Finish Paused AutoTab AutoTab 0" at bounding box center [759, 46] width 861 height 54
click at [374, 51] on span "Start Calls" at bounding box center [401, 45] width 55 height 16
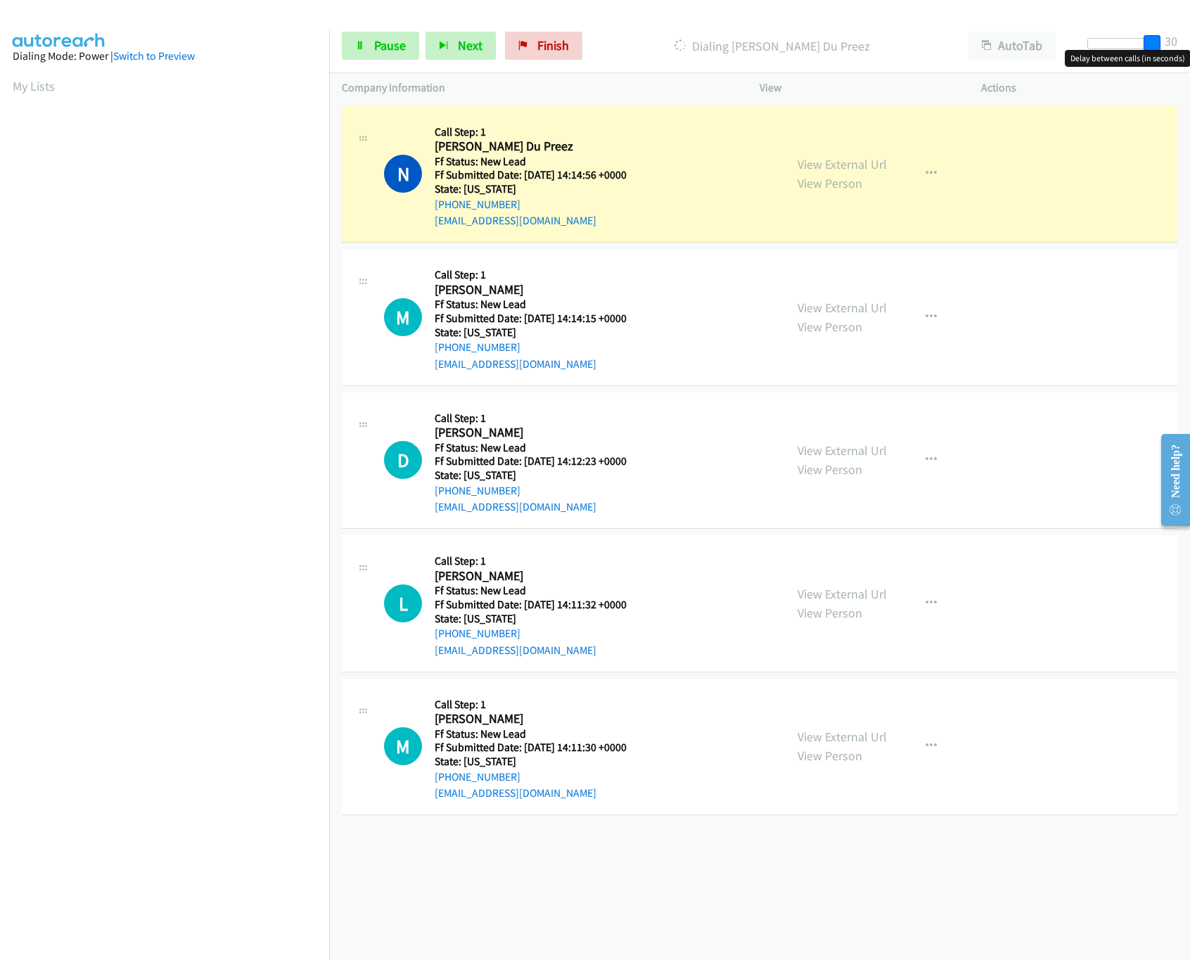
drag, startPoint x: 1117, startPoint y: 47, endPoint x: 1197, endPoint y: 56, distance: 81.3
click at [1190, 56] on html "Start Calls Pause Next Finish Dialing Ninette Du Preez AutoTab AutoTab 30 Compa…" at bounding box center [595, 33] width 1190 height 67
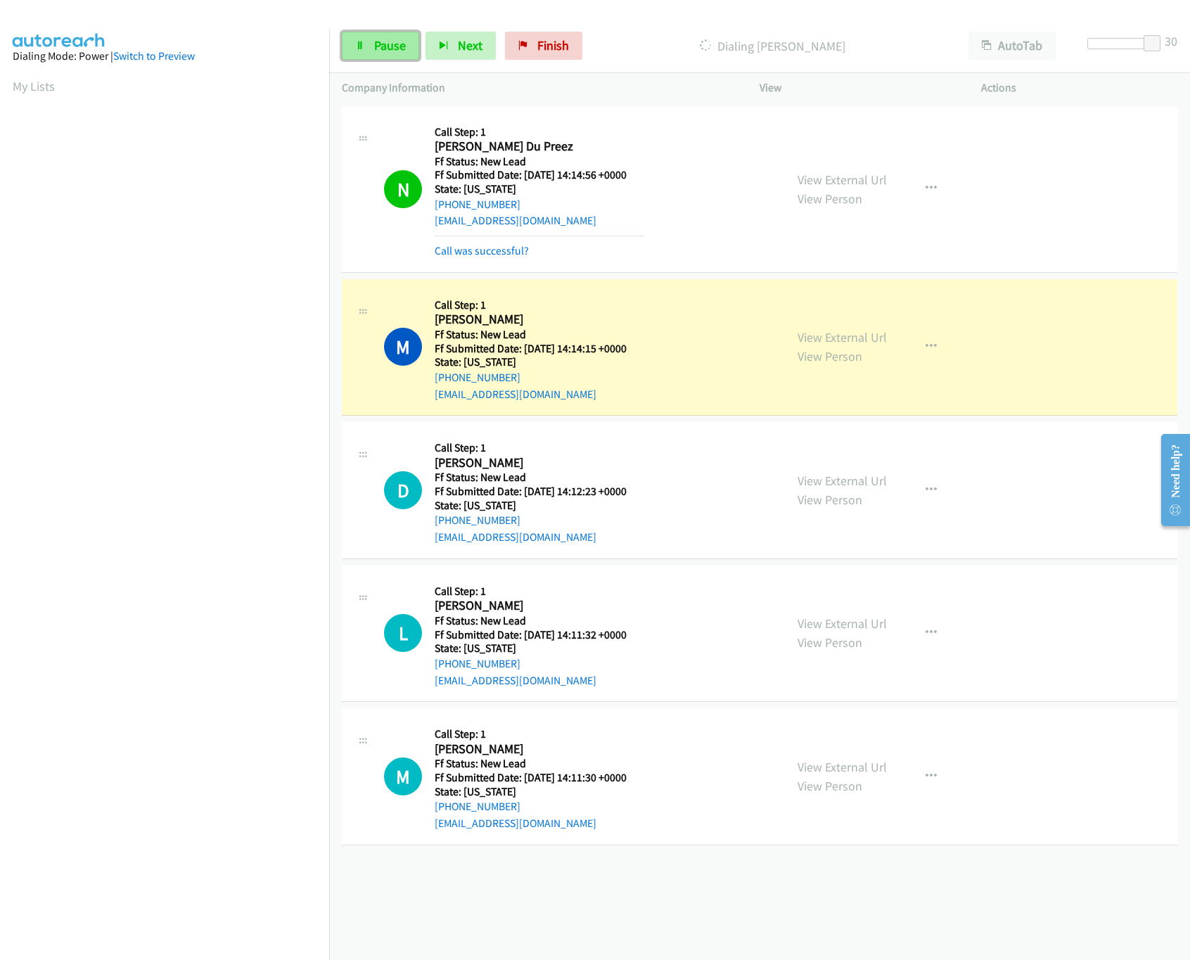
click at [368, 60] on link "Pause" at bounding box center [380, 46] width 77 height 28
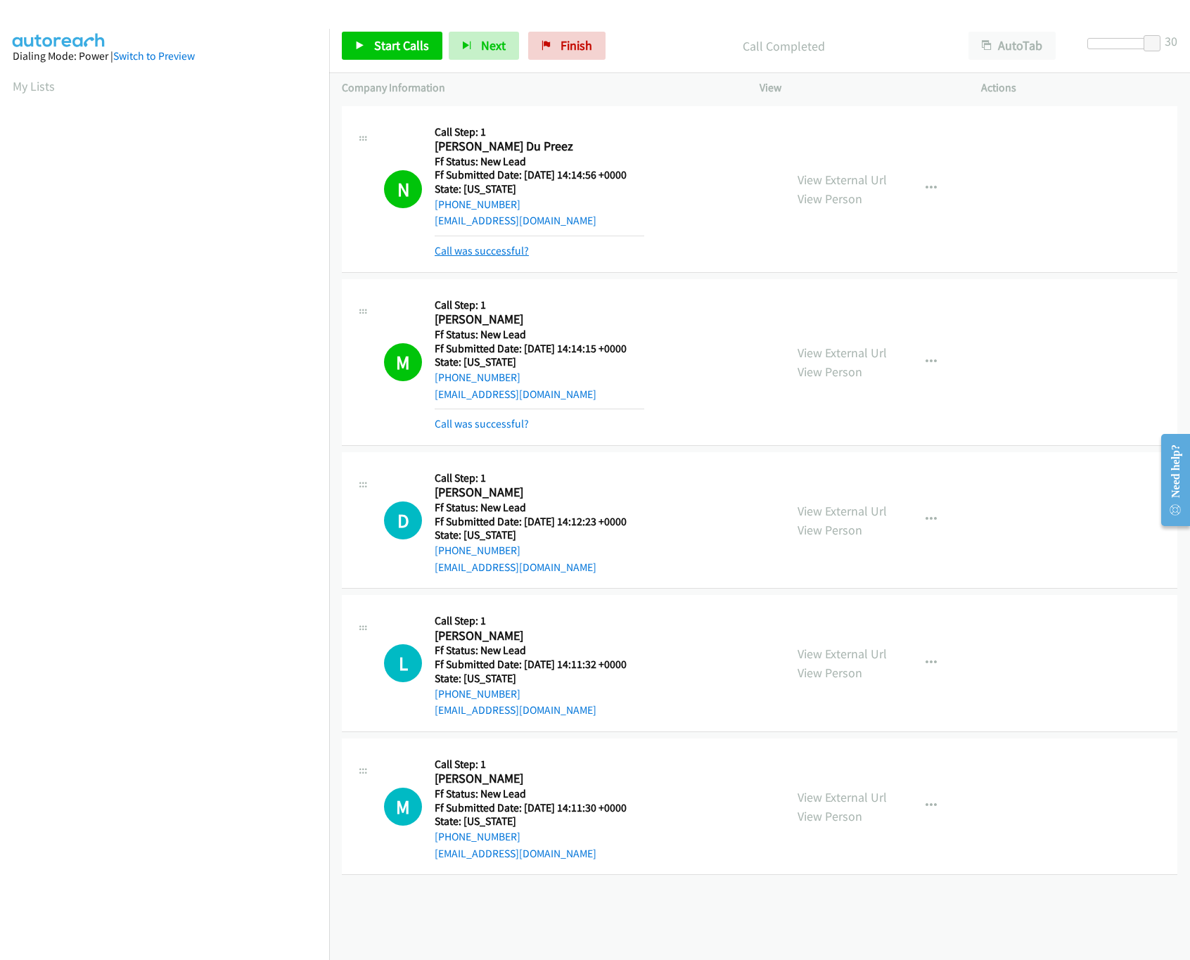
click at [497, 246] on link "Call was successful?" at bounding box center [482, 250] width 94 height 13
